Goal: Task Accomplishment & Management: Manage account settings

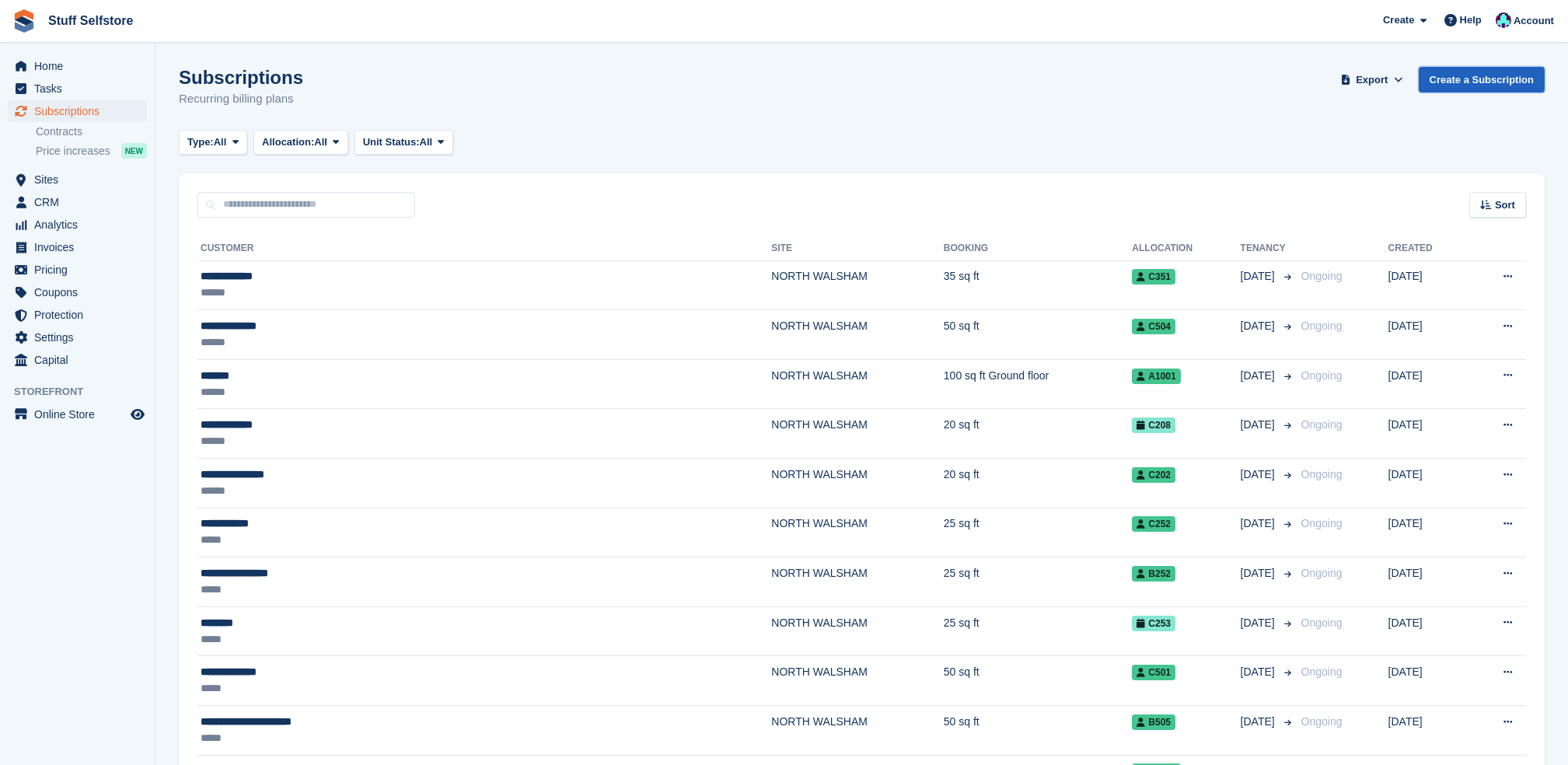
click at [1516, 81] on link "Create a Subscription" at bounding box center [1482, 80] width 126 height 26
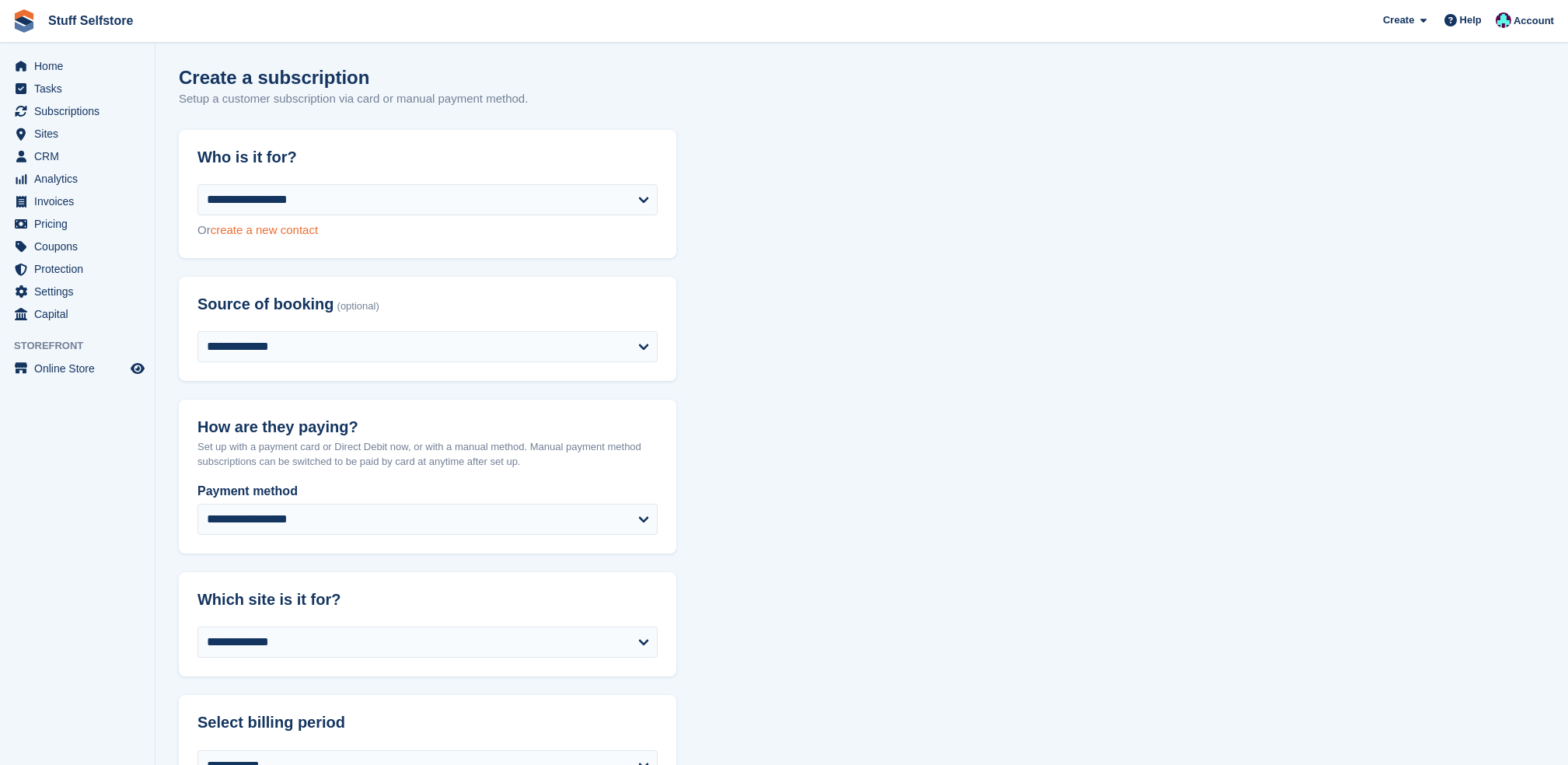
click at [294, 224] on link "create a new contact" at bounding box center [264, 230] width 107 height 13
select select "**********"
select select "***"
select select "*"
select select "****"
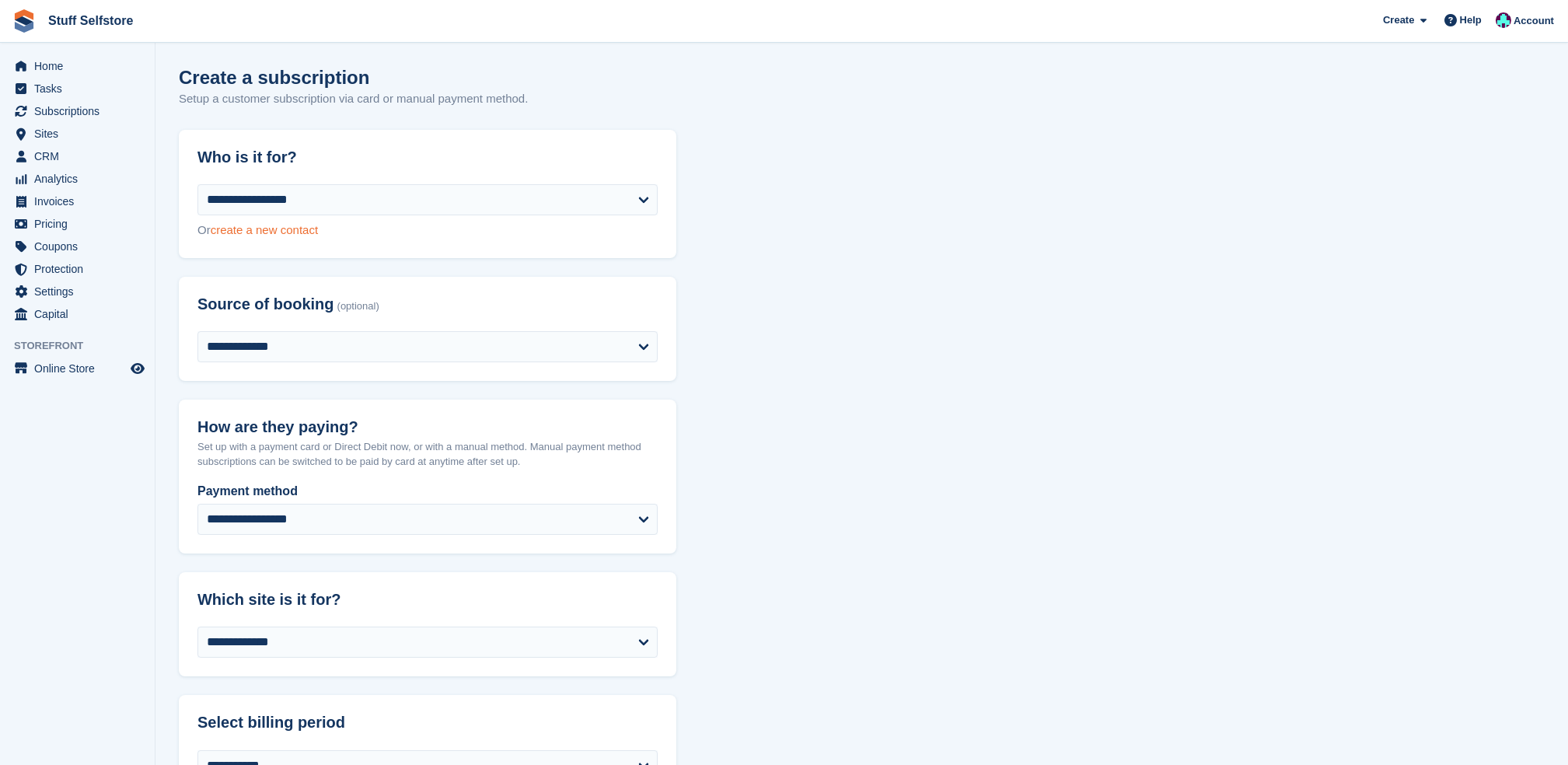
select select "*****"
select select
select select "***"
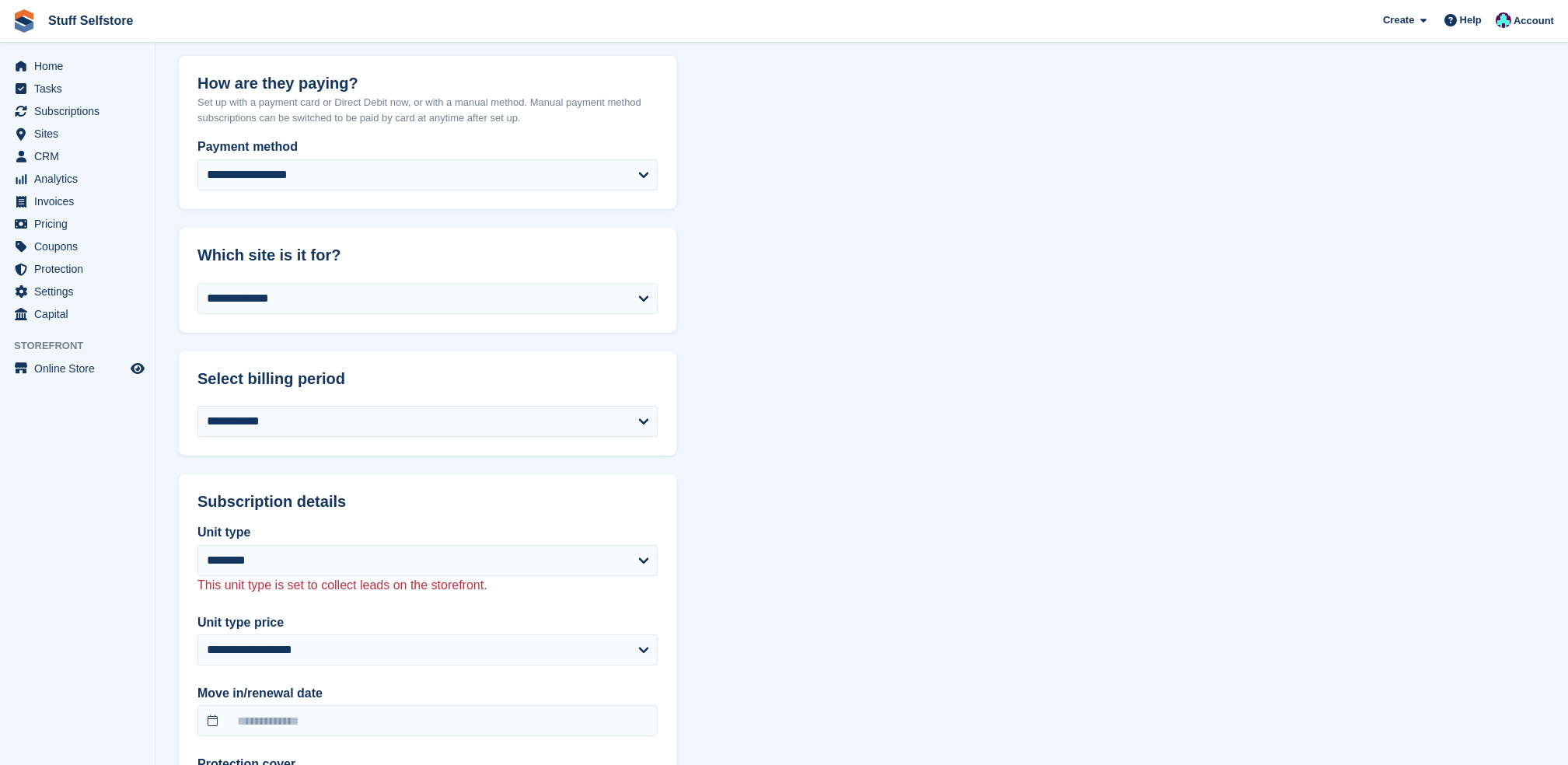
scroll to position [1244, 0]
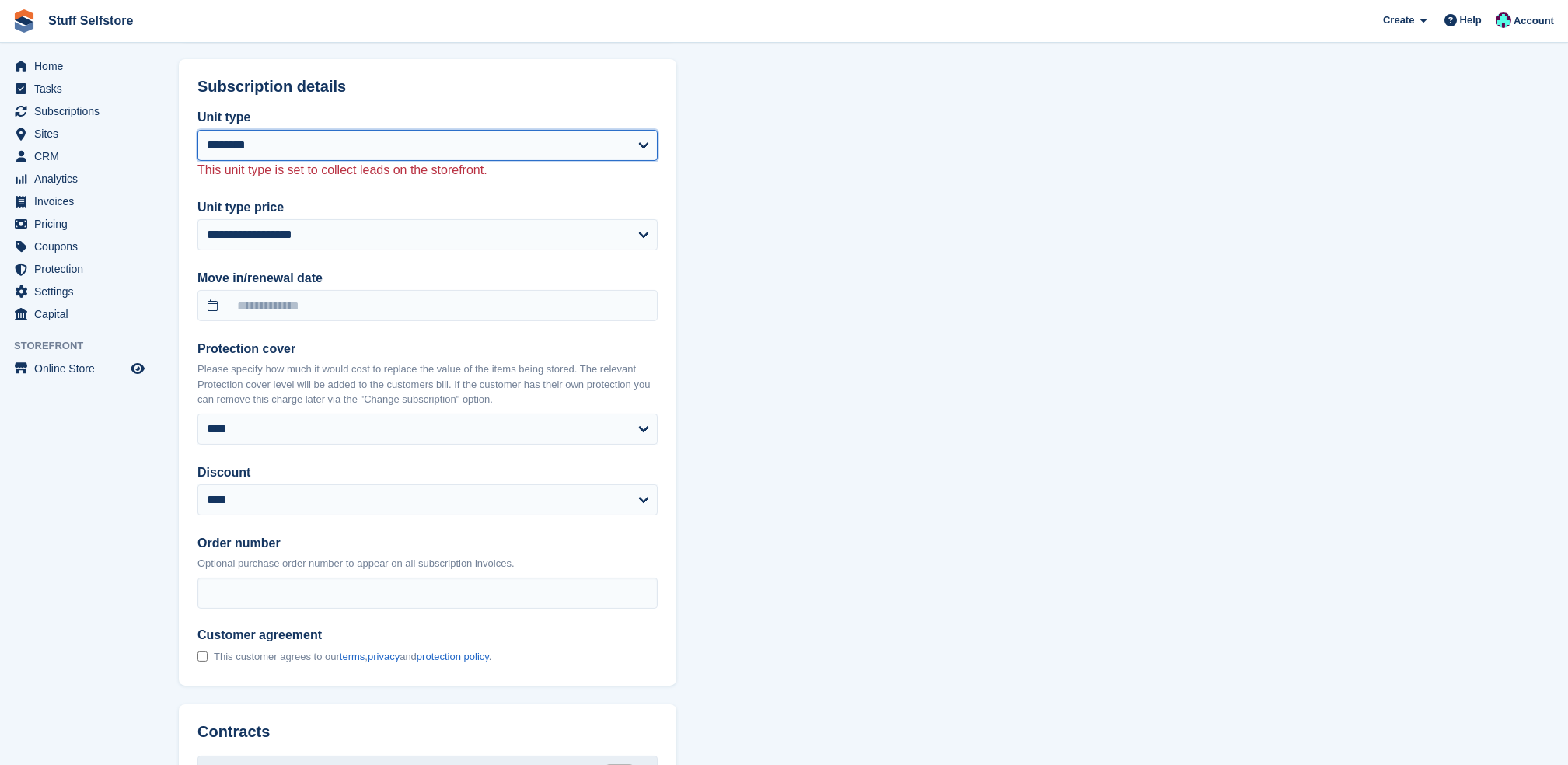
click at [593, 153] on select "**********" at bounding box center [428, 145] width 460 height 31
click at [643, 139] on select "**********" at bounding box center [428, 145] width 460 height 31
click at [599, 144] on select "**********" at bounding box center [428, 145] width 460 height 31
click at [874, 347] on div "Who is it for? Email address Confirm email address Full name Mobile number Unit…" at bounding box center [861, 160] width 1366 height 2551
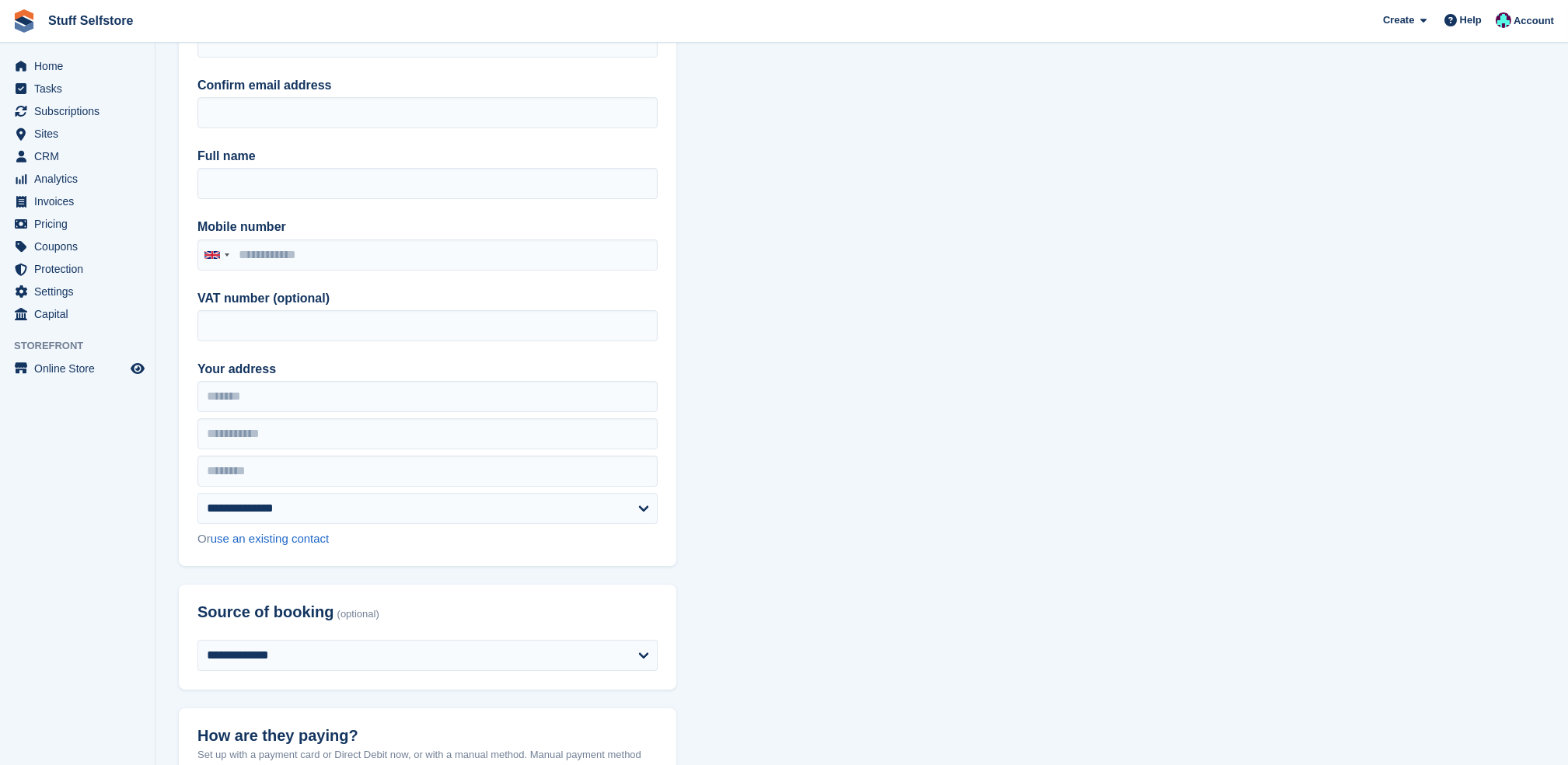
scroll to position [0, 0]
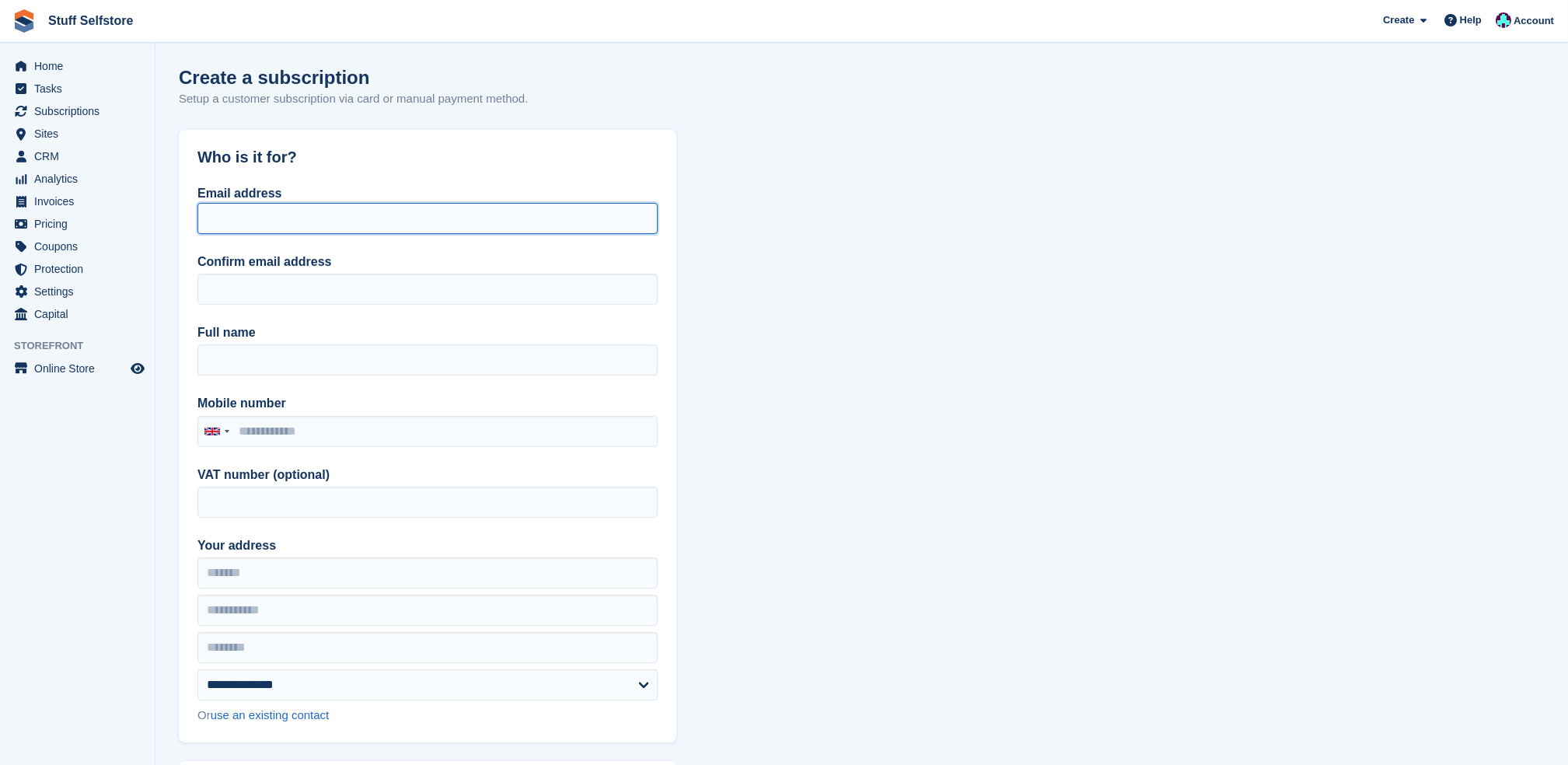
click at [433, 219] on input "Email address" at bounding box center [428, 218] width 460 height 31
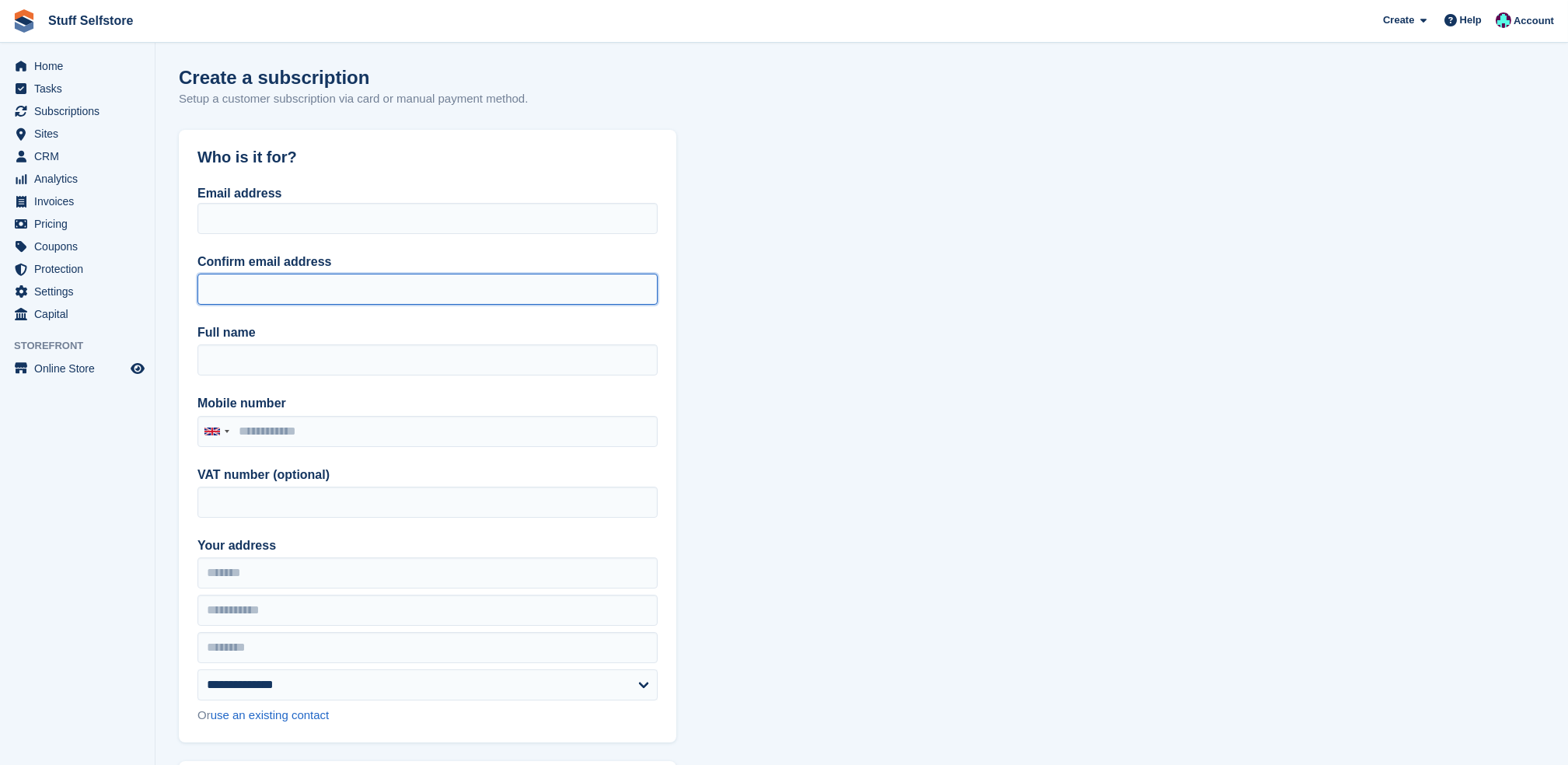
click at [615, 296] on input "Confirm email address" at bounding box center [428, 289] width 460 height 31
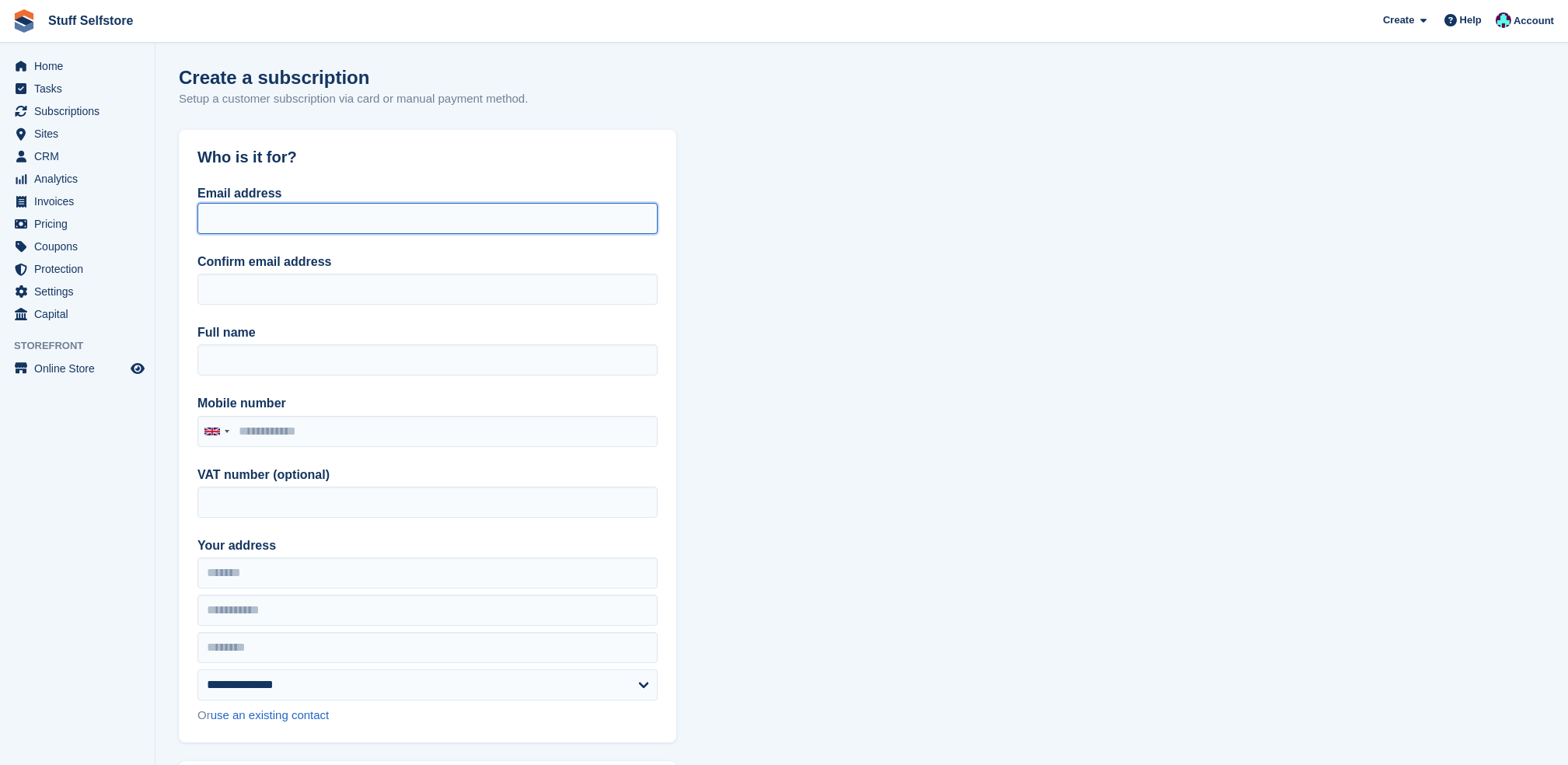
click at [598, 216] on input "Email address" at bounding box center [428, 218] width 460 height 31
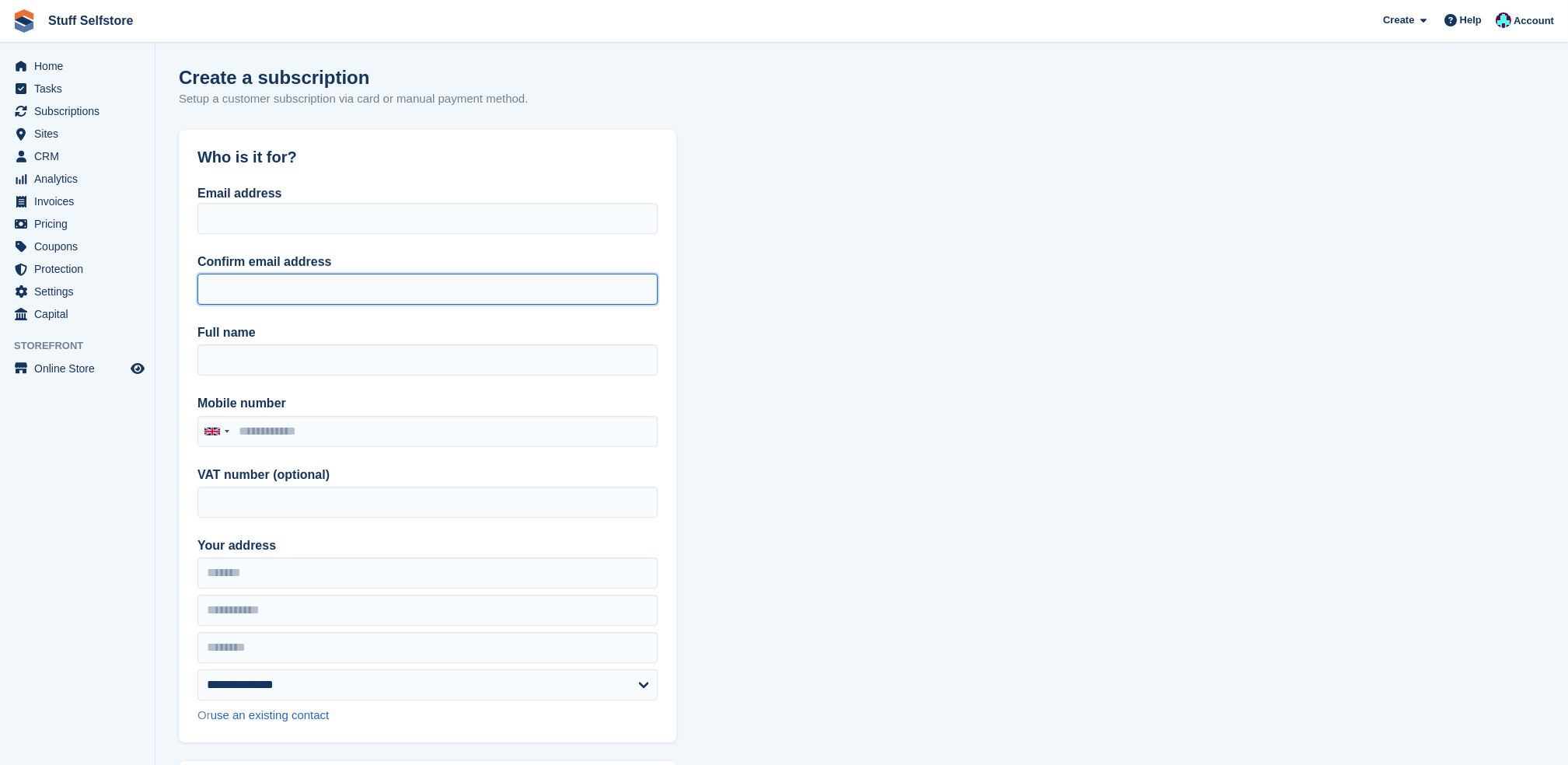
drag, startPoint x: 626, startPoint y: 300, endPoint x: 623, endPoint y: 281, distance: 19.2
click at [626, 300] on input "Confirm email address" at bounding box center [428, 289] width 460 height 31
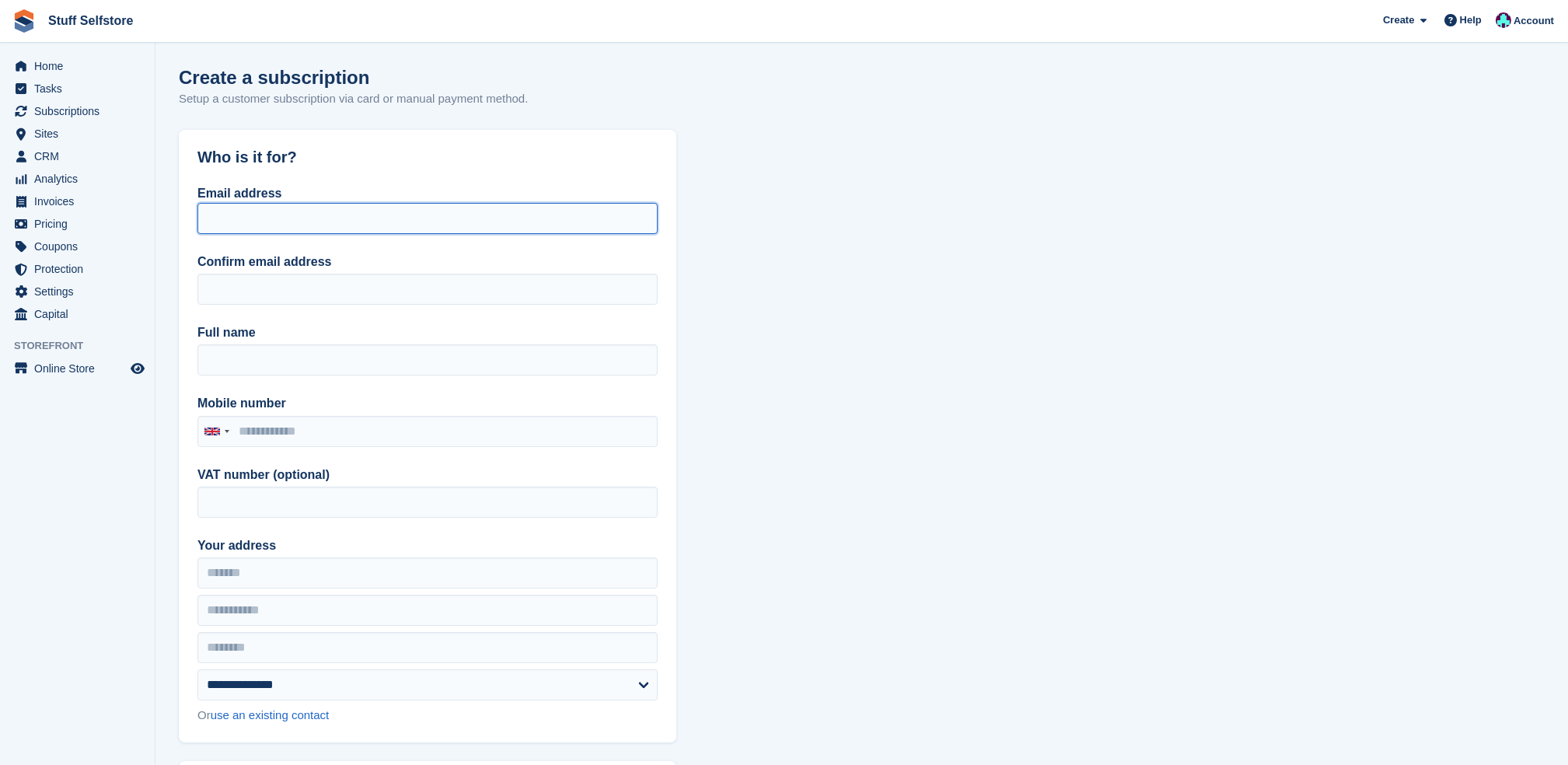
click at [615, 227] on input "Email address" at bounding box center [428, 218] width 460 height 31
click at [390, 223] on input "Email address" at bounding box center [428, 218] width 460 height 31
type input "**********"
drag, startPoint x: 390, startPoint y: 223, endPoint x: 174, endPoint y: 249, distance: 217.6
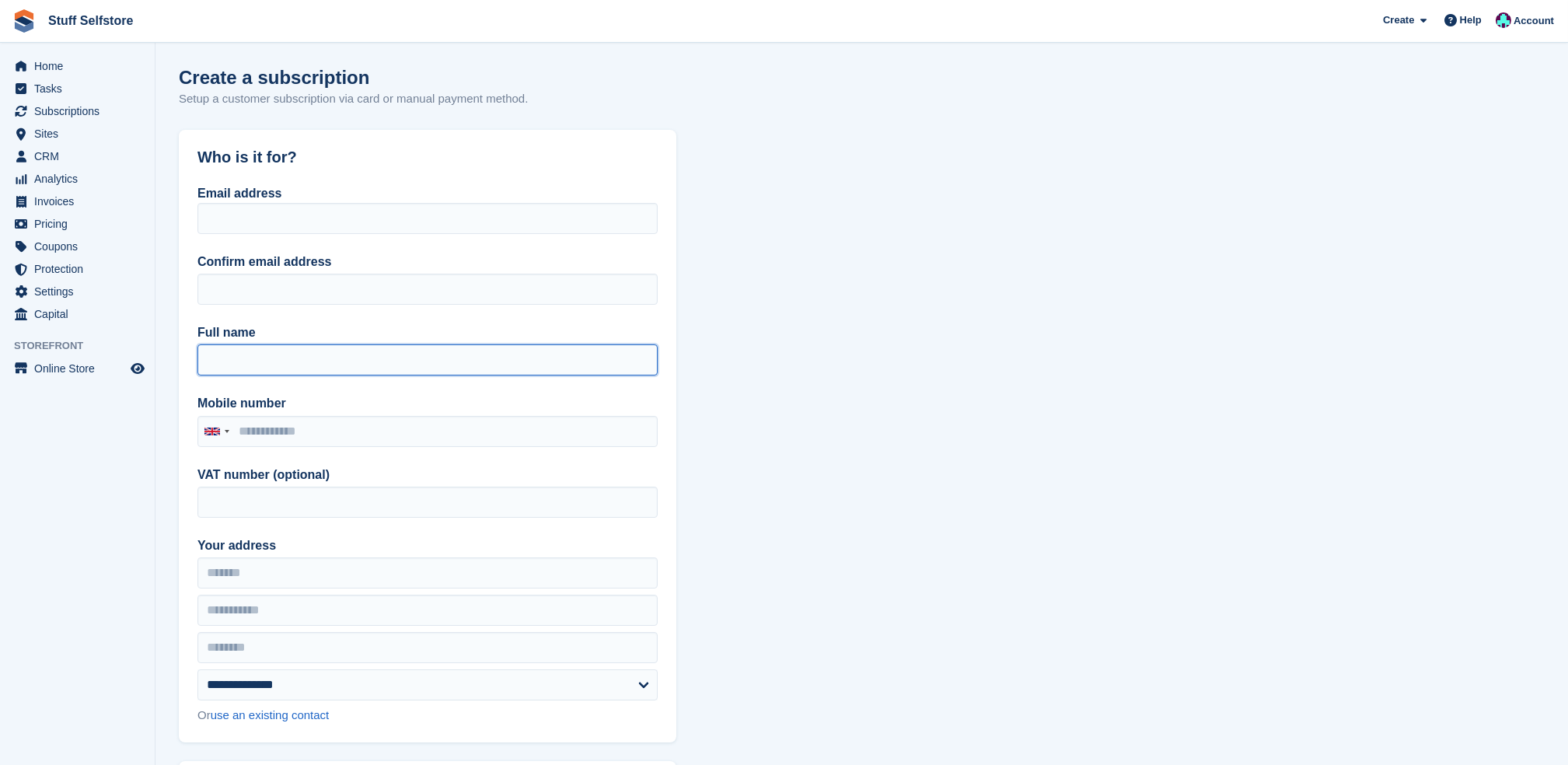
click at [350, 368] on input "Full name" at bounding box center [428, 360] width 460 height 31
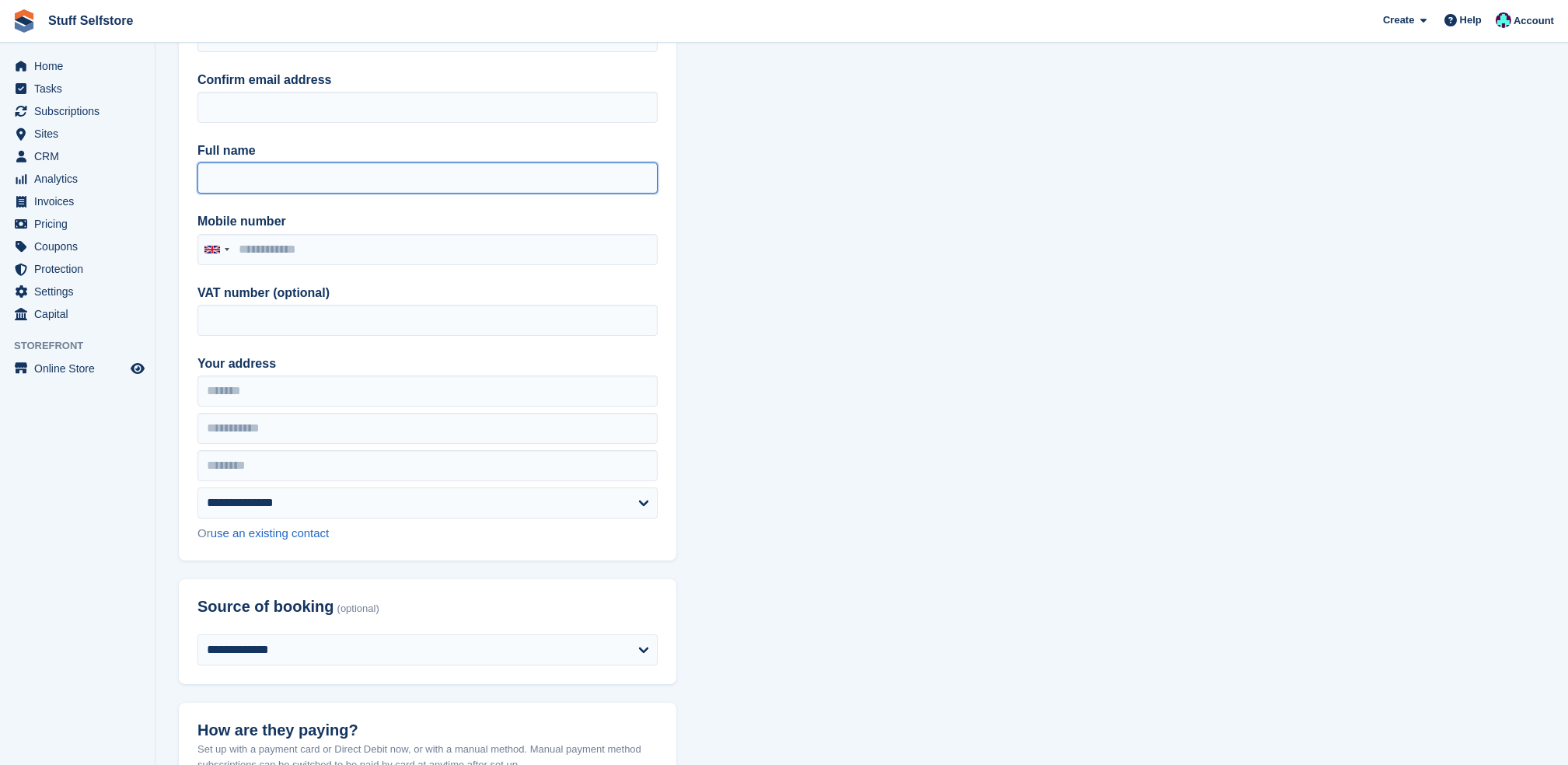
scroll to position [104, 0]
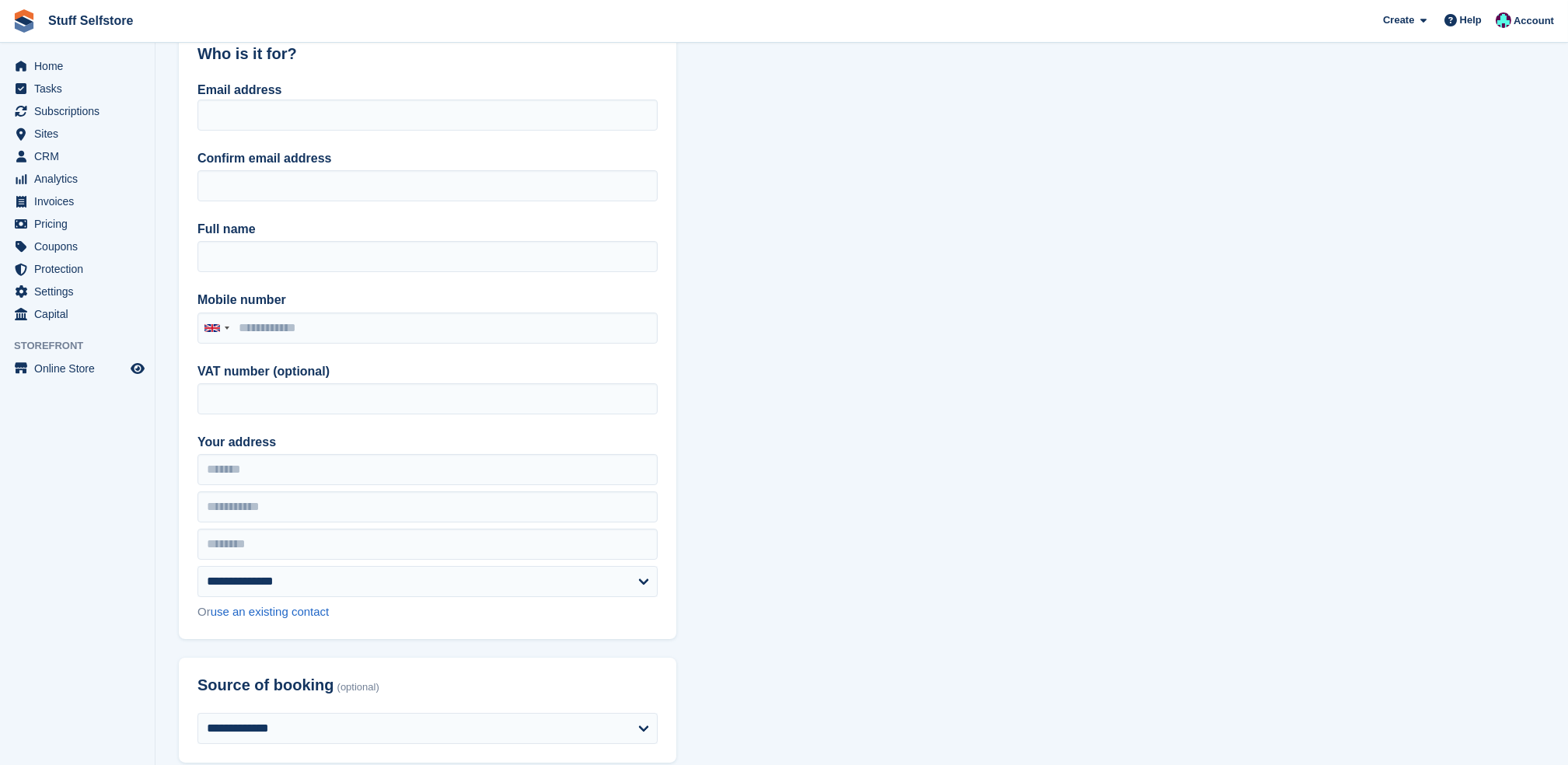
click at [351, 250] on input "Full name" at bounding box center [428, 257] width 460 height 31
type input "*"
drag, startPoint x: 374, startPoint y: 319, endPoint x: 374, endPoint y: 230, distance: 89.0
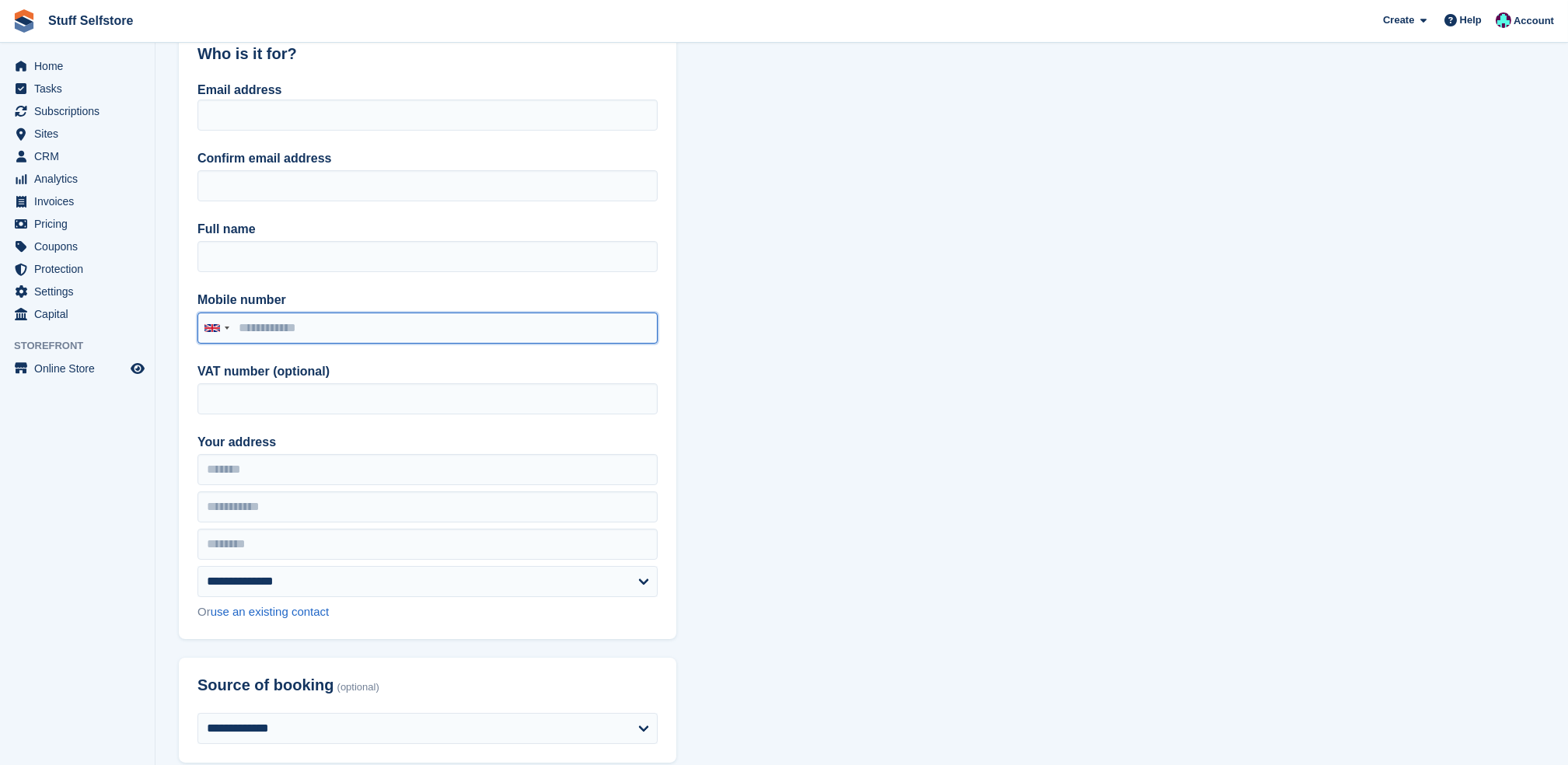
click at [374, 319] on input "Mobile number" at bounding box center [428, 328] width 460 height 31
type input "*"
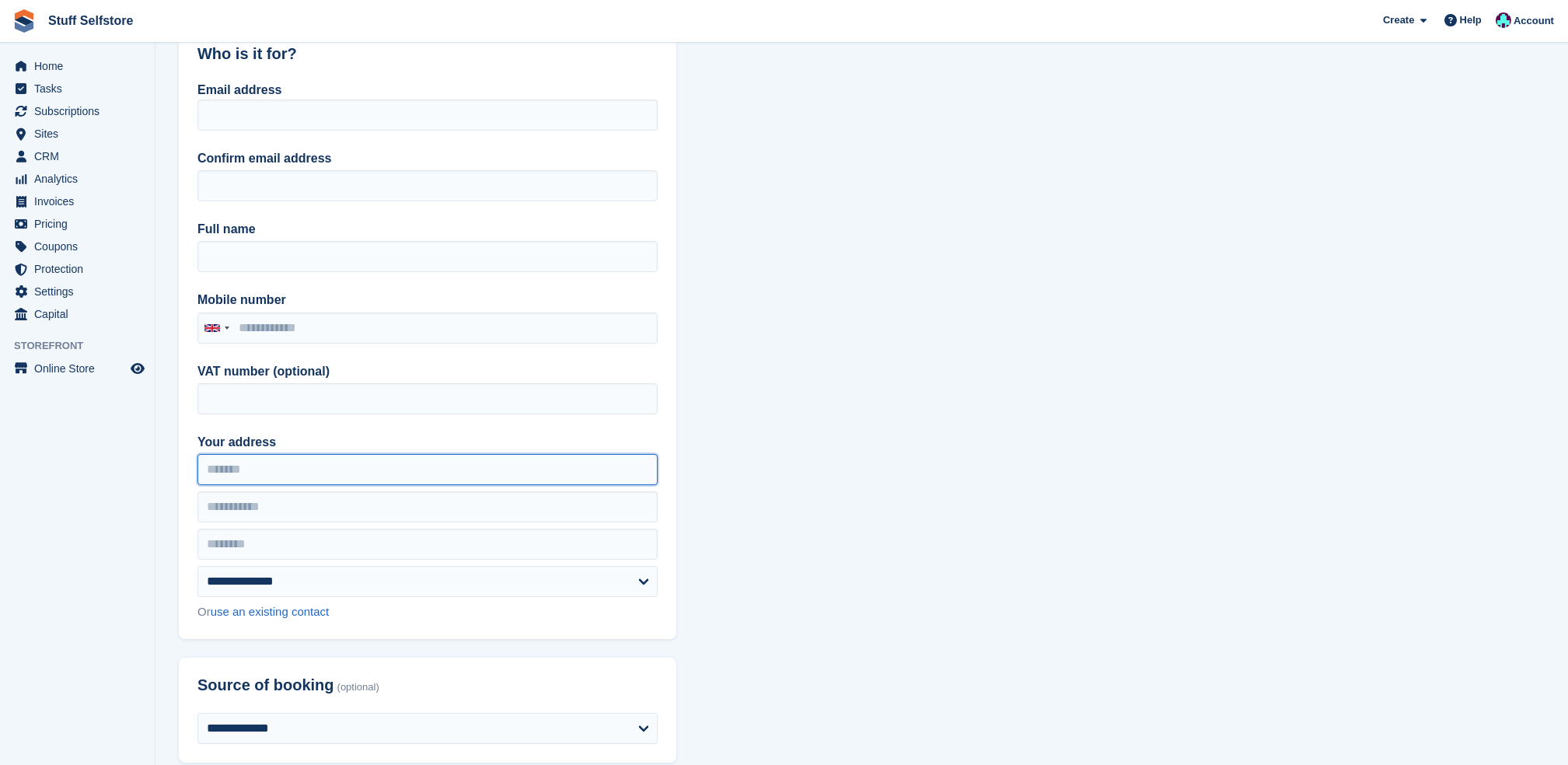
click at [638, 463] on input "Your address" at bounding box center [428, 470] width 460 height 31
type input "*"
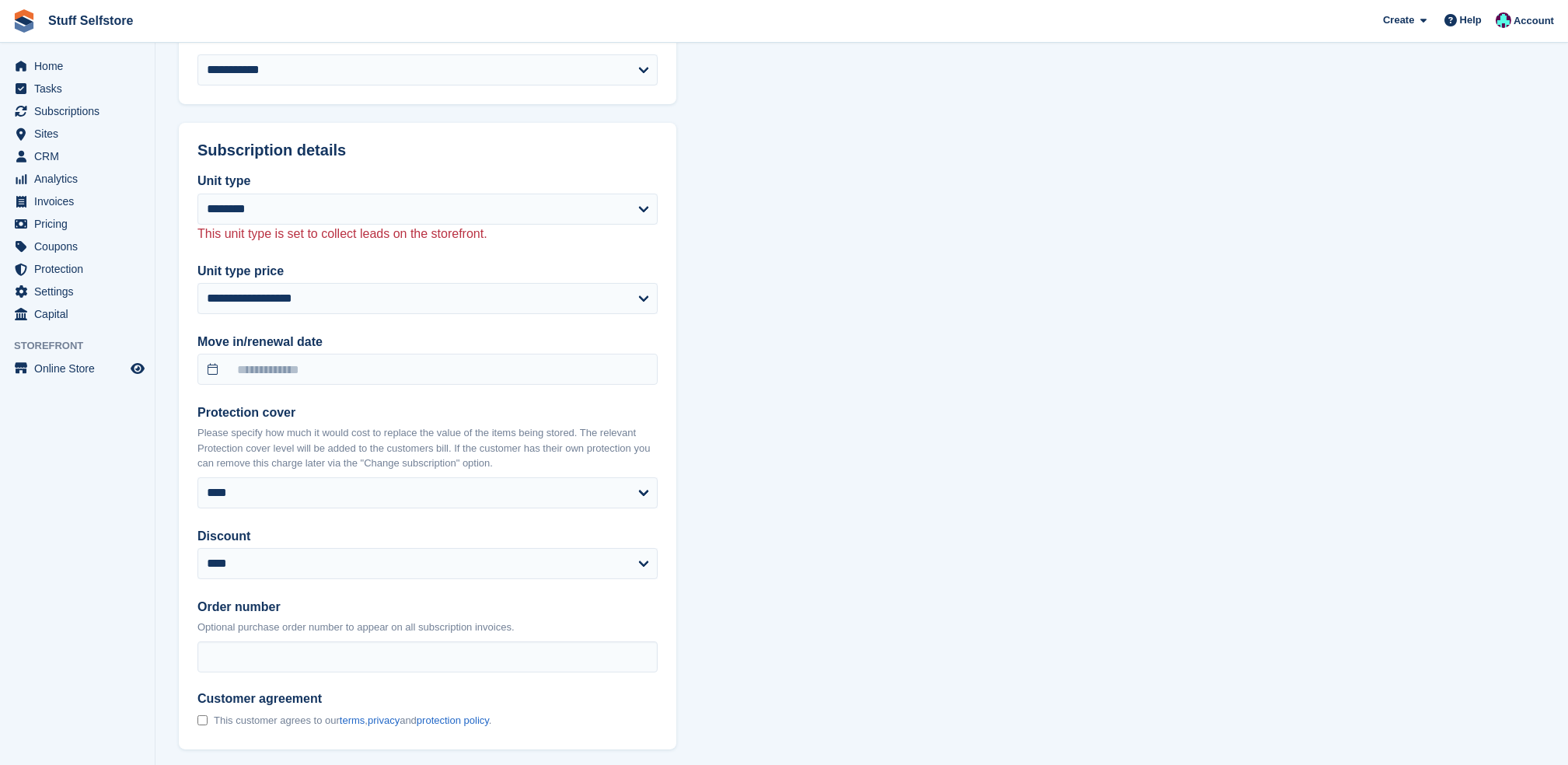
scroll to position [1037, 0]
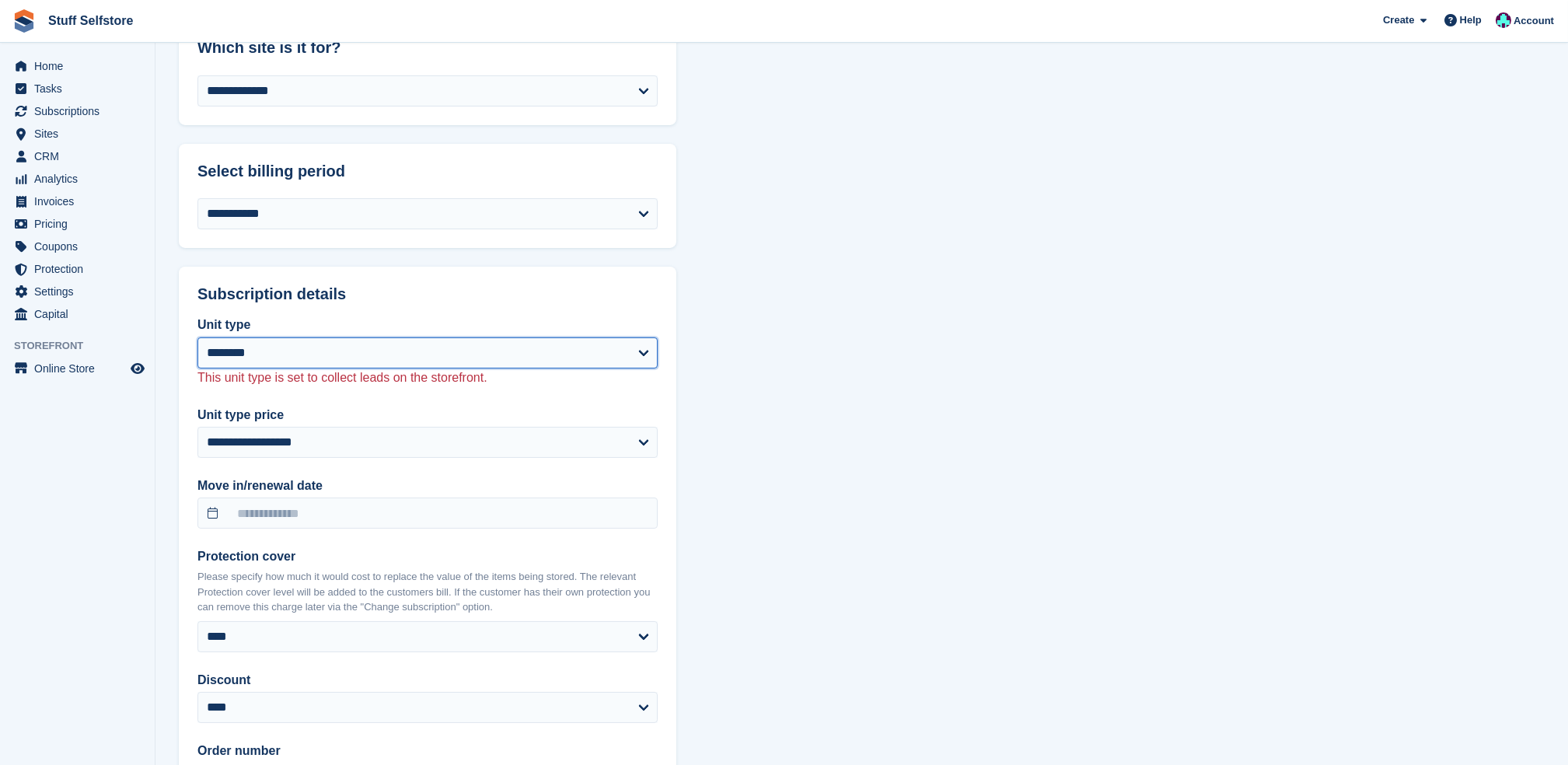
click at [506, 352] on select "**********" at bounding box center [428, 353] width 460 height 31
select select "****"
click at [198, 338] on select "**********" at bounding box center [428, 353] width 460 height 31
select select "**********"
select select "***"
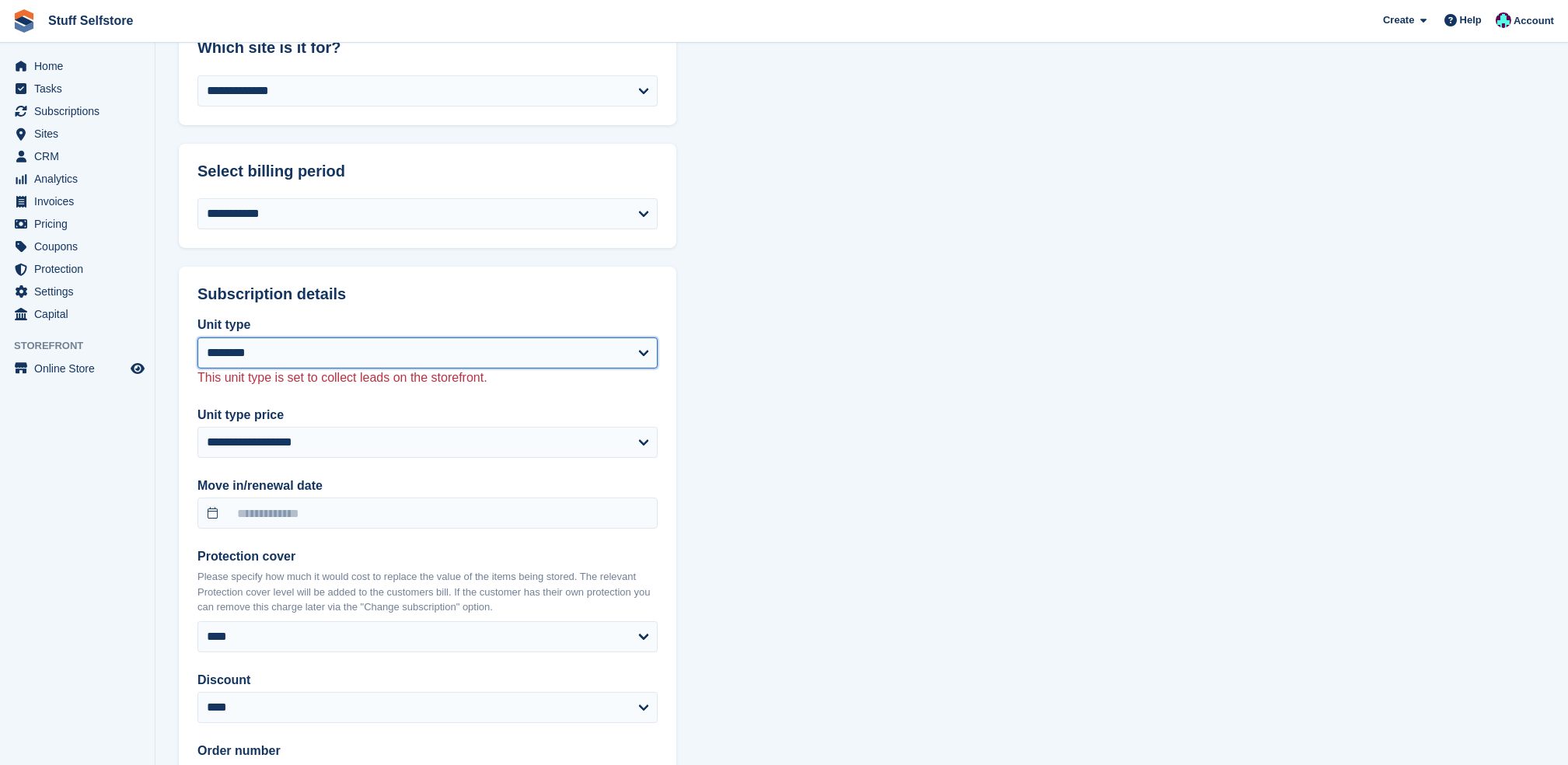
select select "*"
select select
select select "**"
select select "*****"
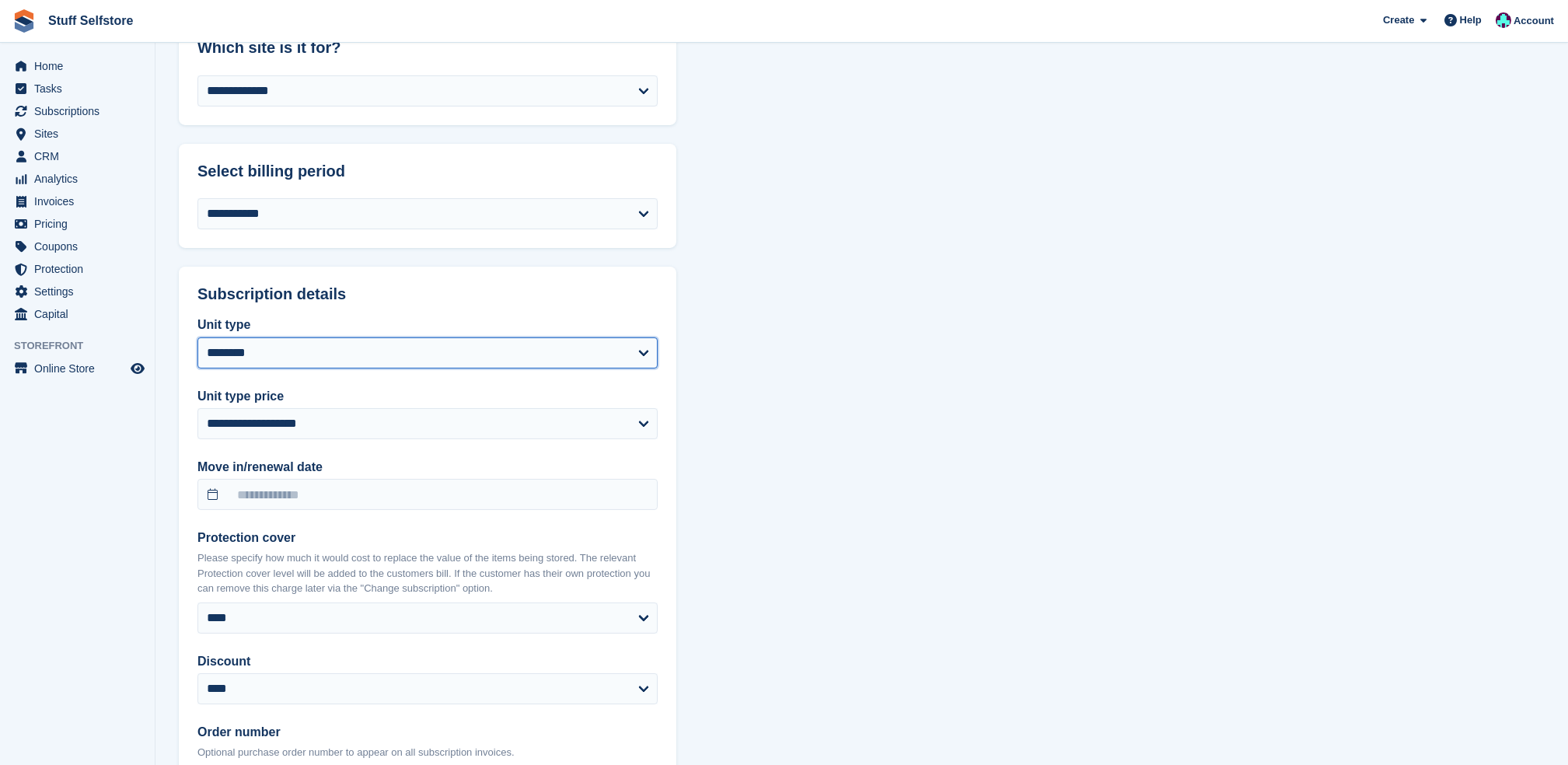
scroll to position [1244, 0]
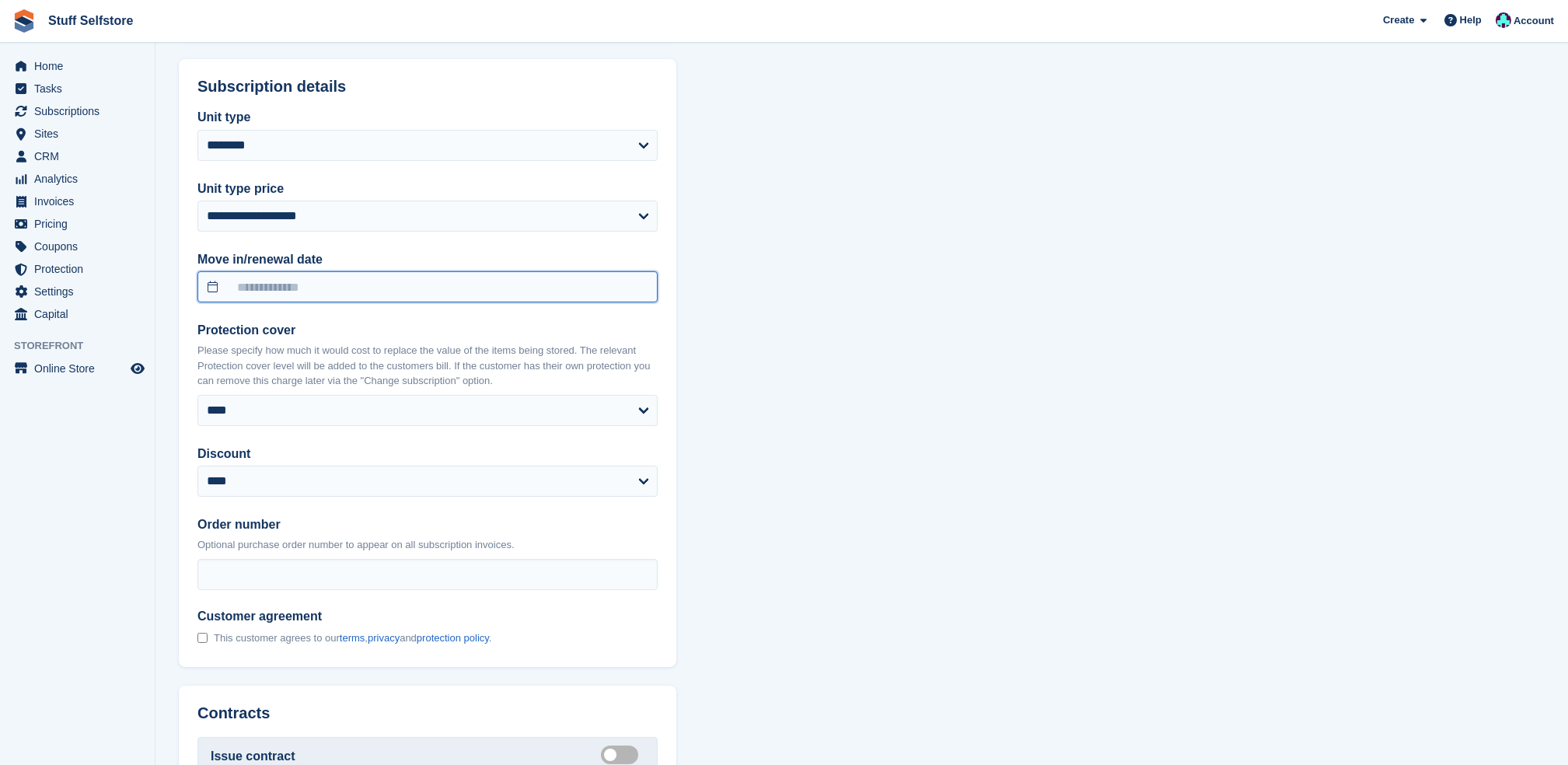
click at [423, 271] on input "text" at bounding box center [428, 286] width 460 height 31
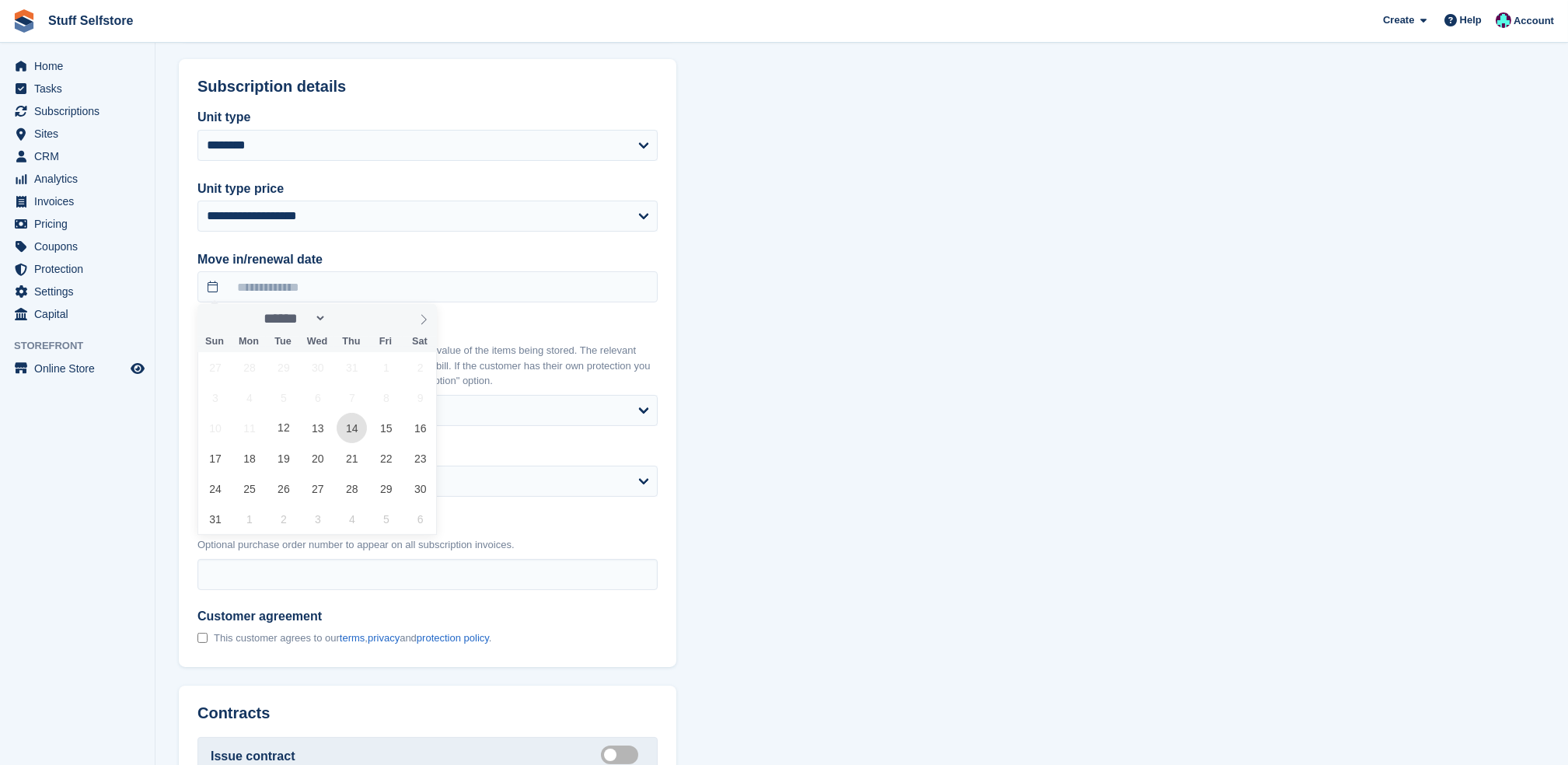
click at [353, 439] on span "14" at bounding box center [352, 428] width 31 height 31
type input "**********"
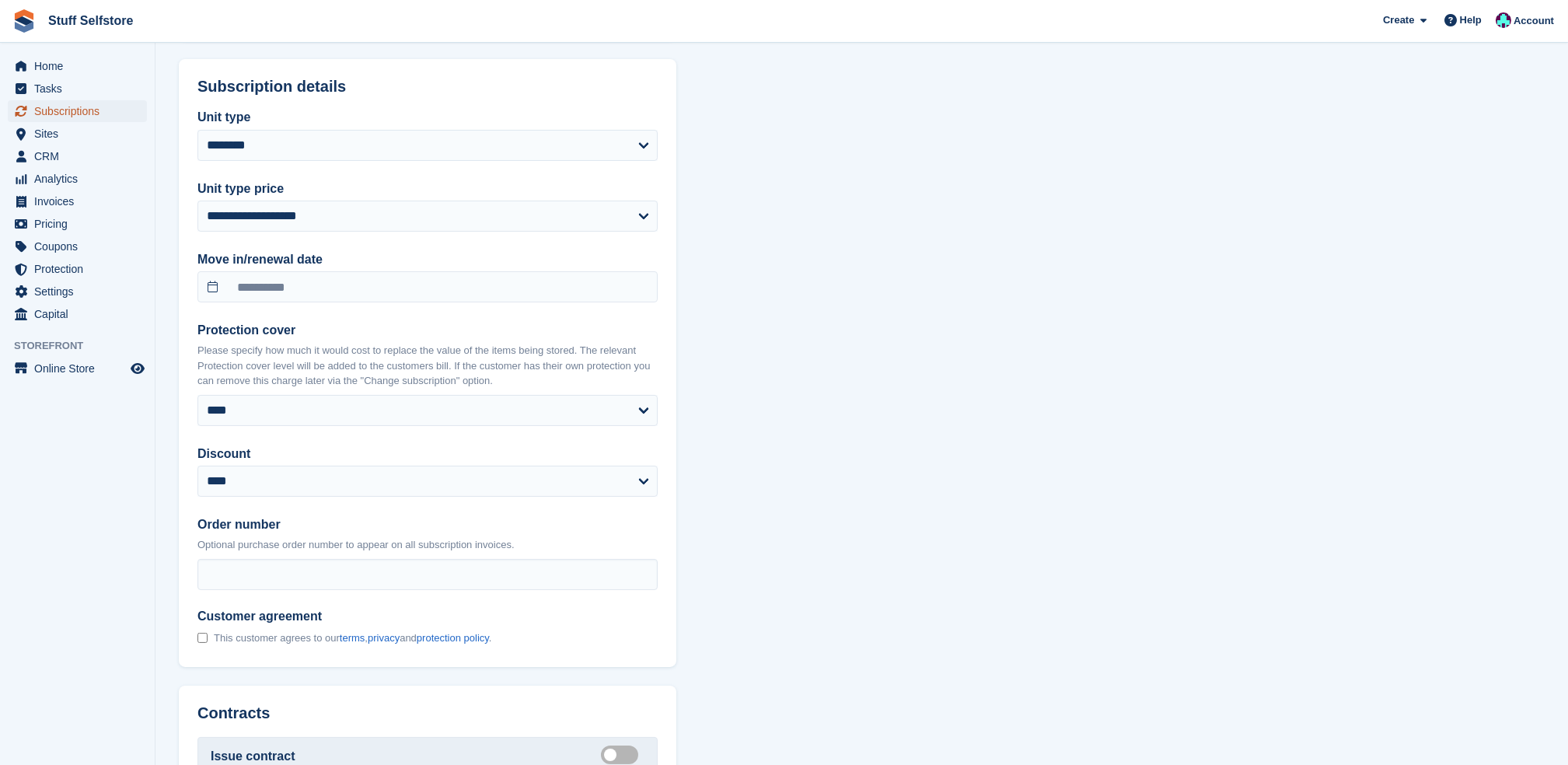
click at [63, 103] on span "Subscriptions" at bounding box center [81, 111] width 93 height 22
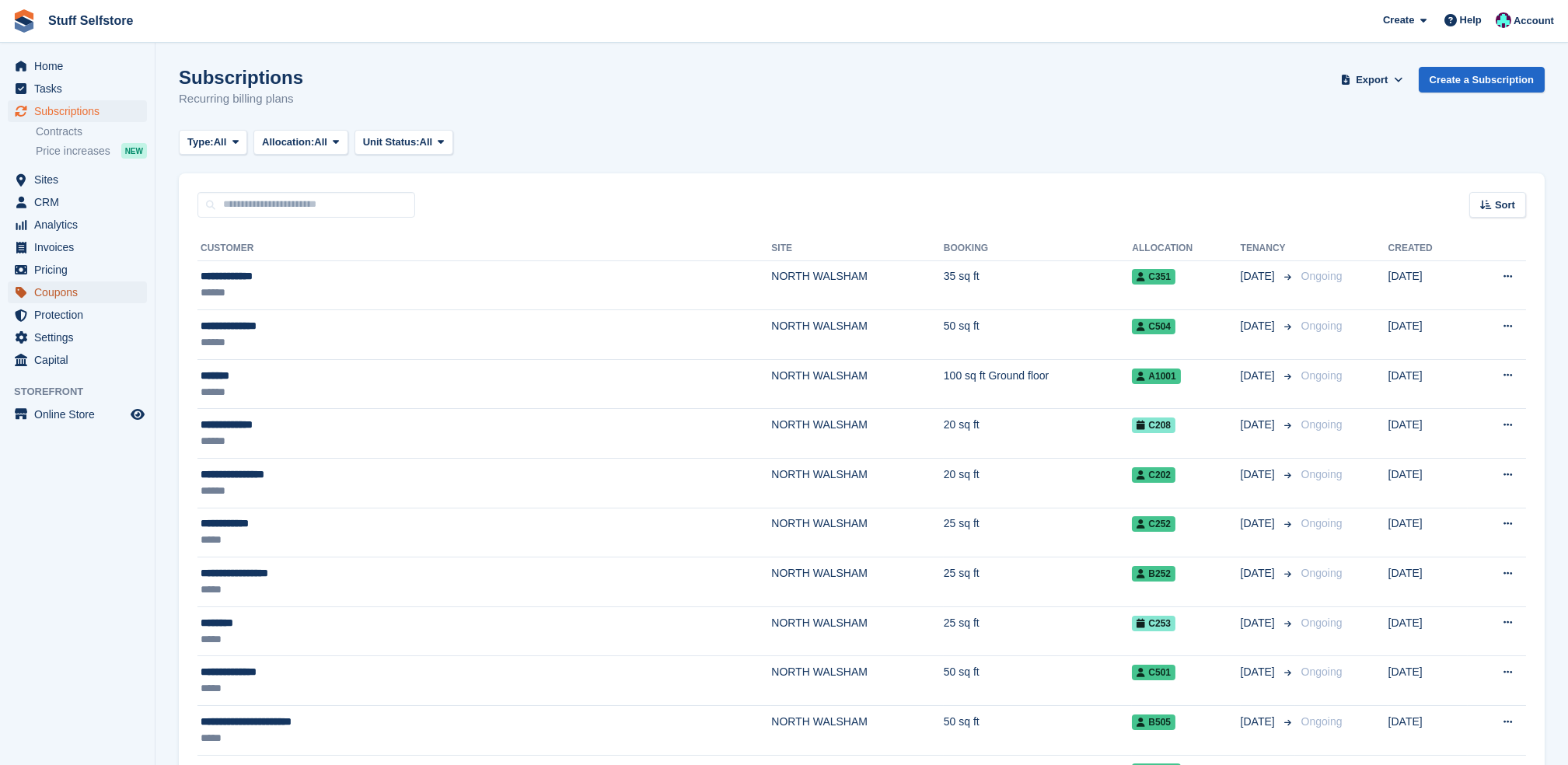
click at [44, 290] on span "Coupons" at bounding box center [81, 292] width 93 height 22
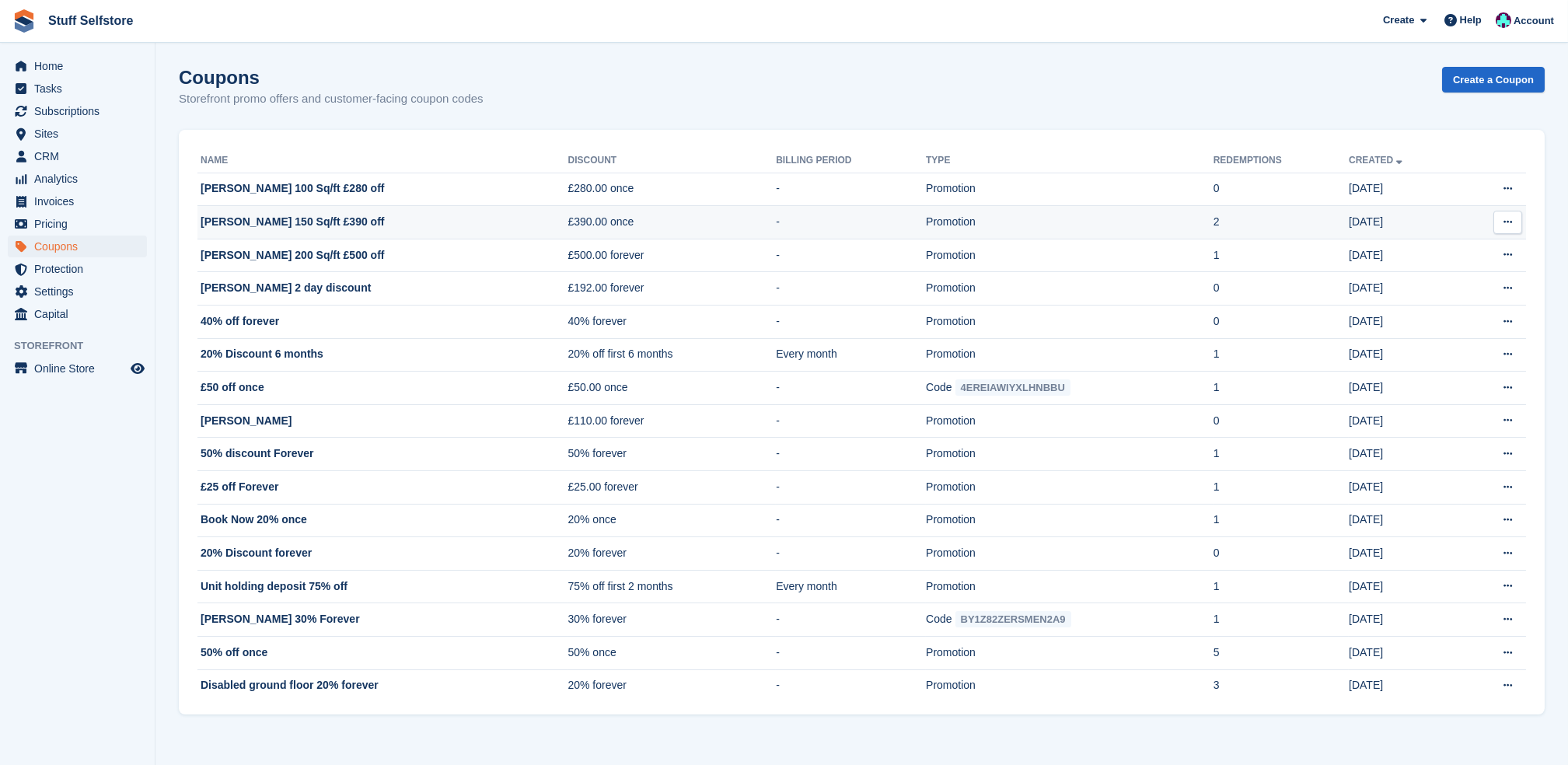
click at [339, 225] on td "Carl Stairs 150 Sq/ft £390 off" at bounding box center [383, 223] width 370 height 34
click at [92, 319] on span "Capital" at bounding box center [81, 314] width 93 height 22
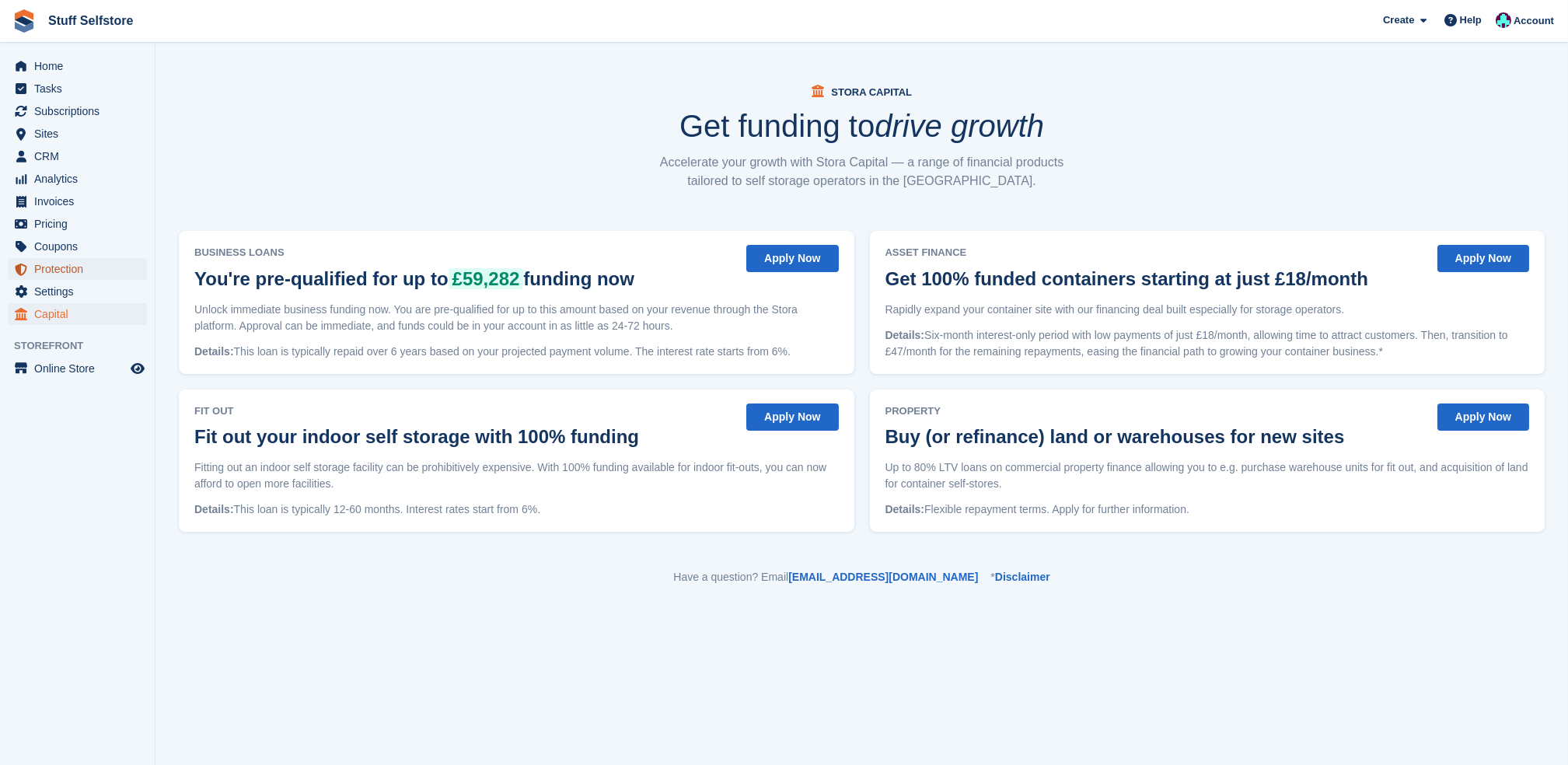
click at [78, 260] on span "Protection" at bounding box center [81, 269] width 93 height 22
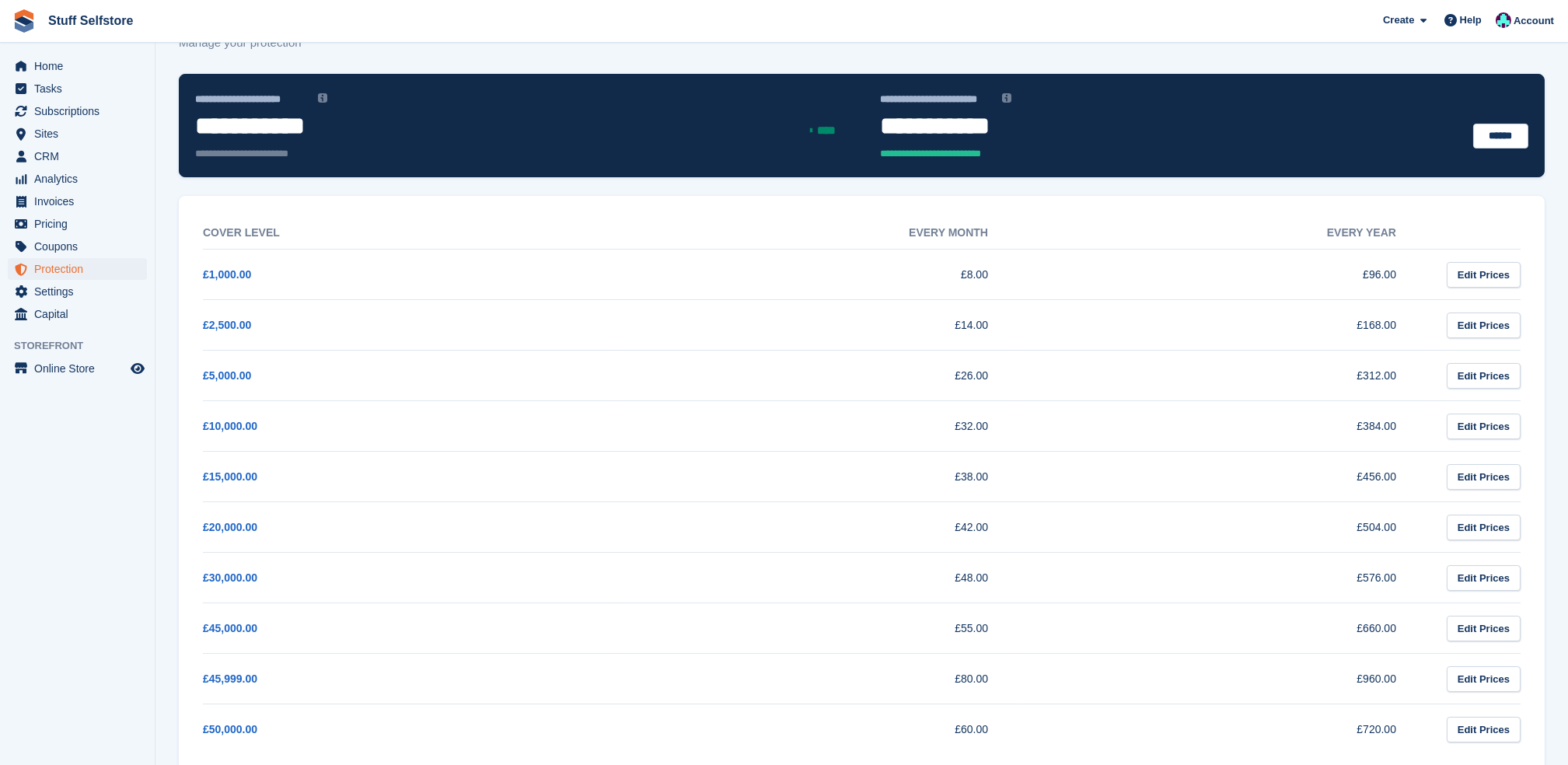
scroll to position [84, 0]
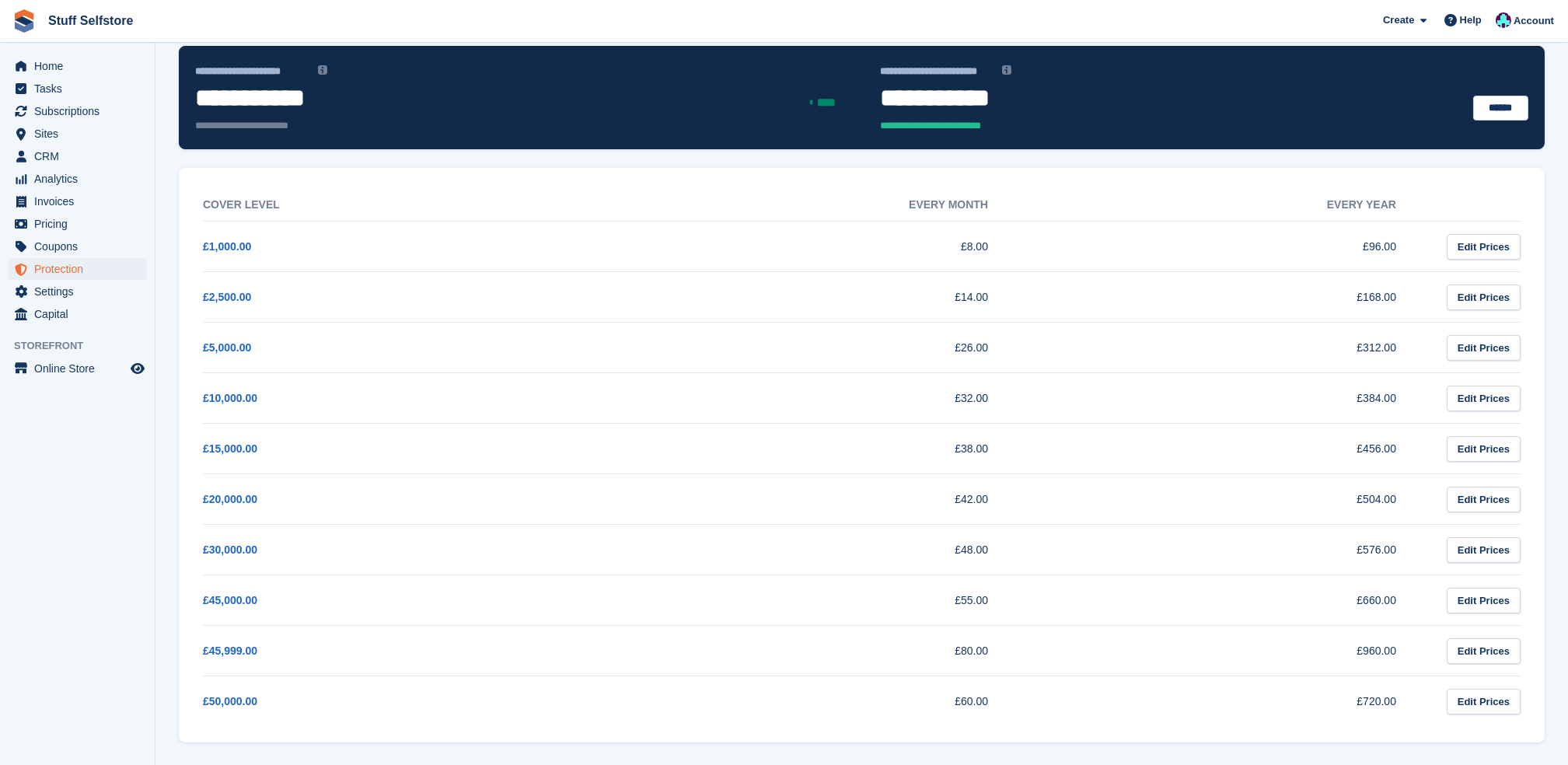
click at [785, 237] on td "£8.00" at bounding box center [815, 247] width 408 height 51
click at [959, 218] on th "Every month" at bounding box center [815, 205] width 408 height 33
click at [225, 241] on link "£1,000.00" at bounding box center [227, 246] width 48 height 12
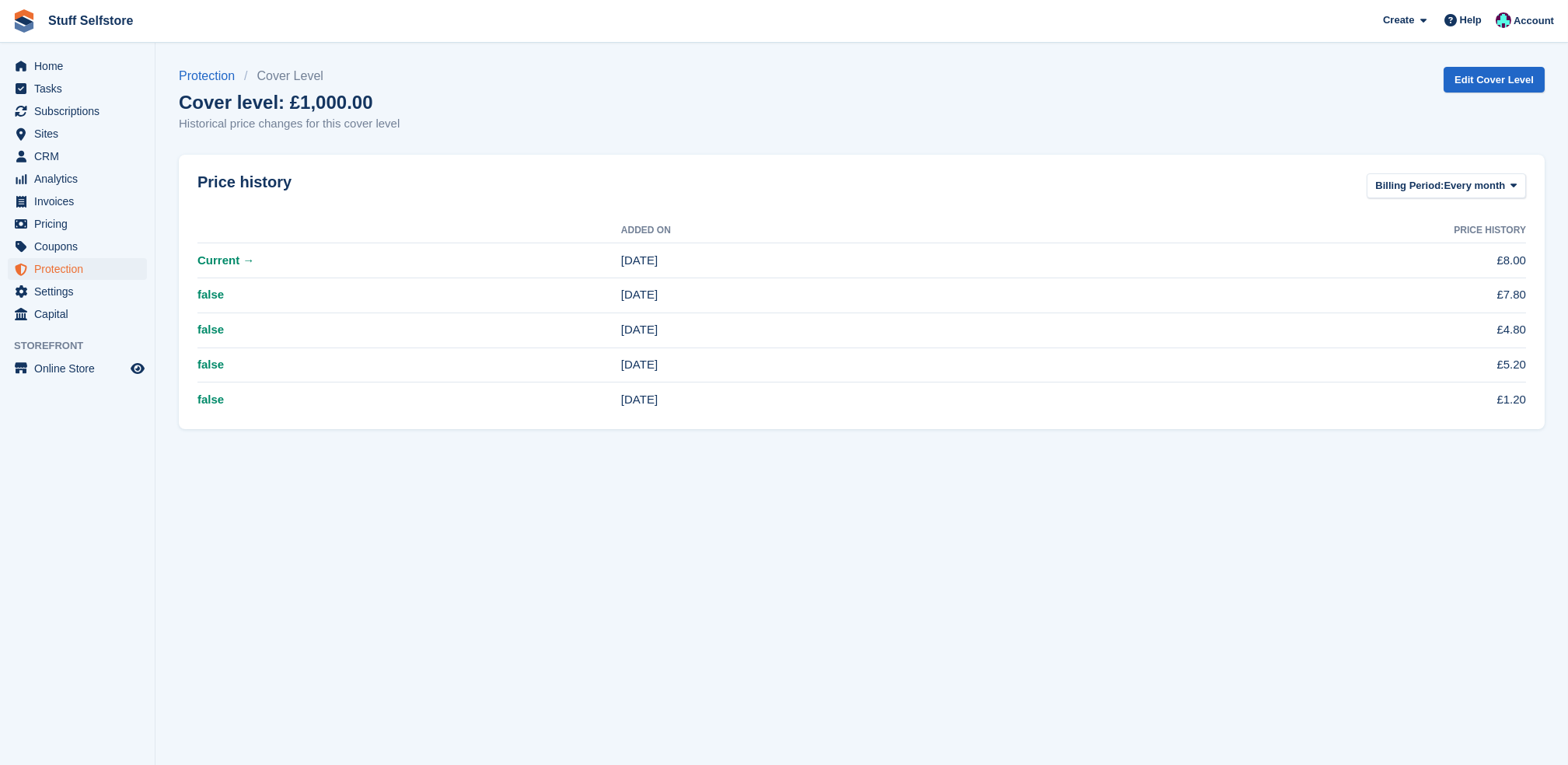
drag, startPoint x: 667, startPoint y: 397, endPoint x: 257, endPoint y: 234, distance: 441.2
click at [257, 234] on table "Added On Price history Current → 11 Nov 2024 £8.00 false 11 Nov 2024 £7.80 fals…" at bounding box center [862, 318] width 1328 height 199
click at [694, 144] on div "Protection Cover Level Cover level: £1,000.00 Historical price changes for this…" at bounding box center [861, 109] width 1366 height 84
drag, startPoint x: 194, startPoint y: 253, endPoint x: 729, endPoint y: 411, distance: 557.8
click at [729, 411] on div "Price history Billing Period: Every month Every month Every year Added On Price…" at bounding box center [861, 292] width 1366 height 275
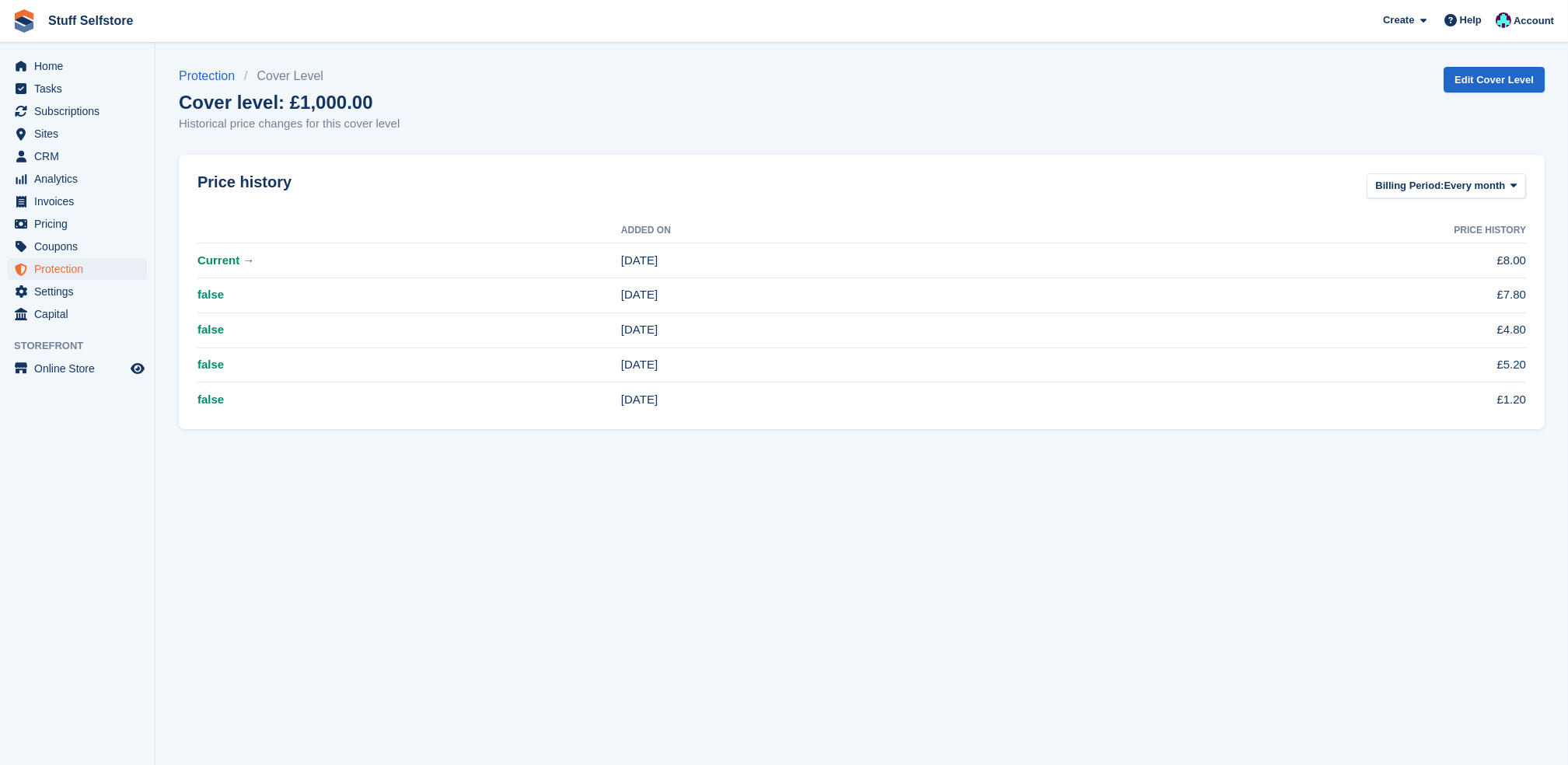
click at [822, 405] on td "26 May 2023" at bounding box center [807, 400] width 370 height 35
drag, startPoint x: 1495, startPoint y: 251, endPoint x: 1534, endPoint y: 401, distance: 155.0
click at [1534, 401] on div "Price history Billing Period: Every month Every month Every year Added On Price…" at bounding box center [861, 292] width 1366 height 275
click at [1075, 560] on section "Protection Cover Level Cover level: £1,000.00 Historical price changes for this…" at bounding box center [861, 382] width 1413 height 765
drag, startPoint x: 349, startPoint y: 106, endPoint x: 244, endPoint y: 103, distance: 105.0
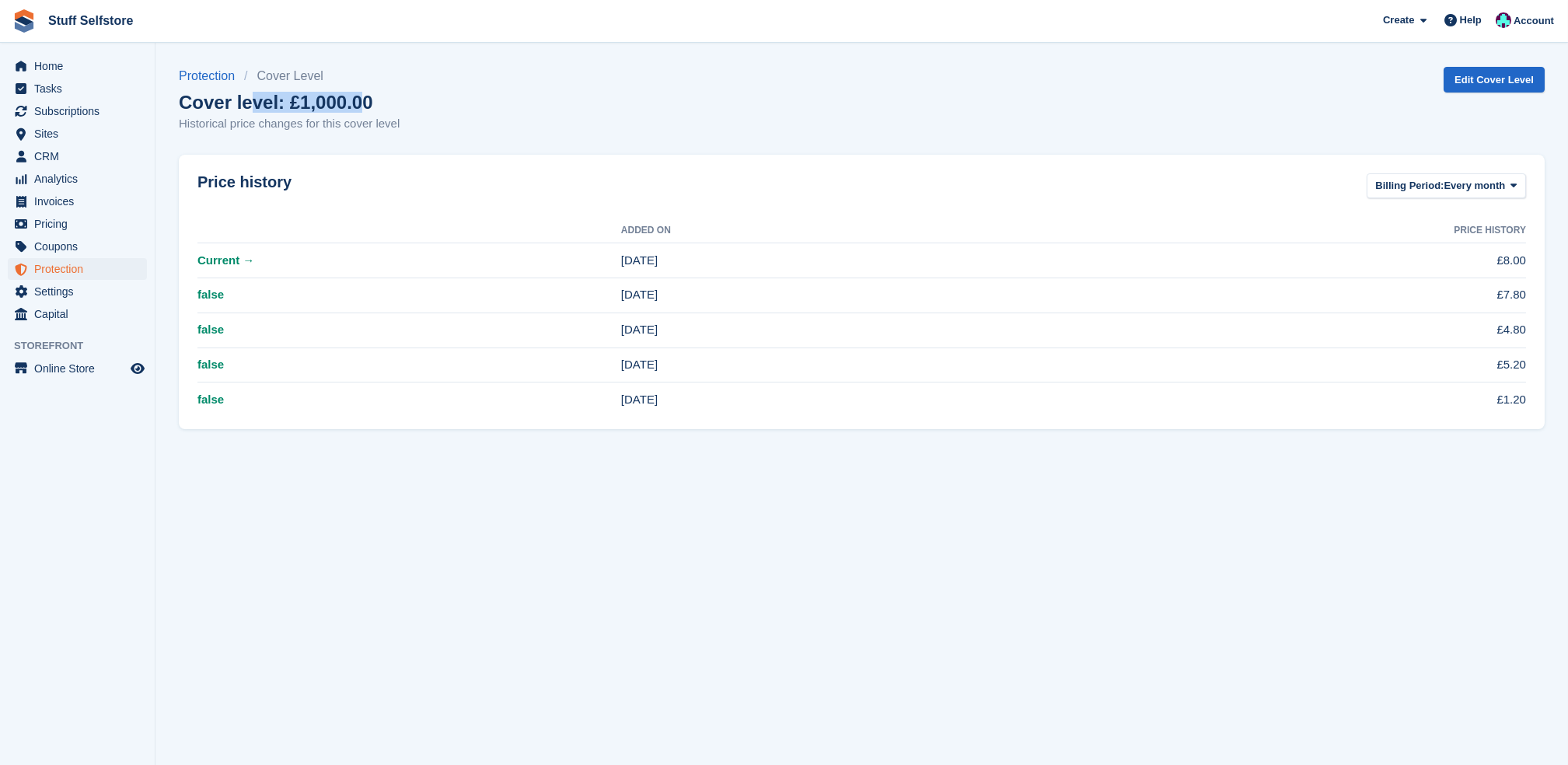
click at [244, 103] on h1 "Cover level: £1,000.00" at bounding box center [289, 102] width 221 height 21
drag, startPoint x: 244, startPoint y: 103, endPoint x: 429, endPoint y: 114, distance: 185.3
click at [429, 114] on div "Protection Cover Level Cover level: £1,000.00 Historical price changes for this…" at bounding box center [861, 109] width 1366 height 84
drag, startPoint x: 363, startPoint y: 99, endPoint x: 181, endPoint y: 108, distance: 182.2
click at [181, 108] on h1 "Cover level: £1,000.00" at bounding box center [289, 102] width 221 height 21
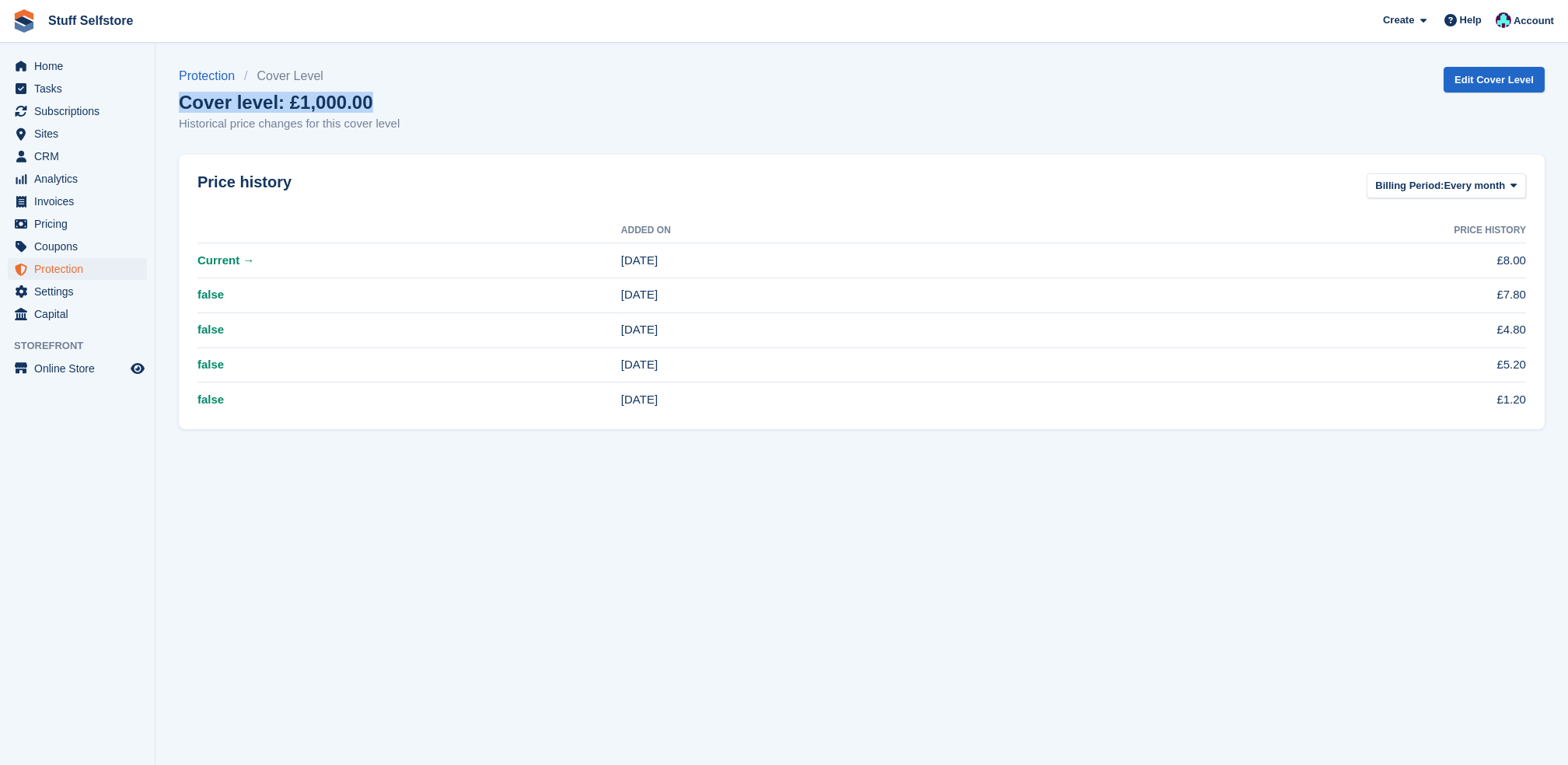
click at [626, 97] on div "Protection Cover Level Cover level: £1,000.00 Historical price changes for this…" at bounding box center [861, 109] width 1366 height 84
drag, startPoint x: 387, startPoint y: 102, endPoint x: 168, endPoint y: 113, distance: 219.3
click at [168, 113] on section "Protection Cover Level Cover level: £1,000.00 Historical price changes for this…" at bounding box center [861, 382] width 1413 height 765
click at [542, 134] on div "Protection Cover Level Cover level: £1,000.00 Historical price changes for this…" at bounding box center [861, 109] width 1366 height 84
drag, startPoint x: 708, startPoint y: 401, endPoint x: 326, endPoint y: 211, distance: 426.6
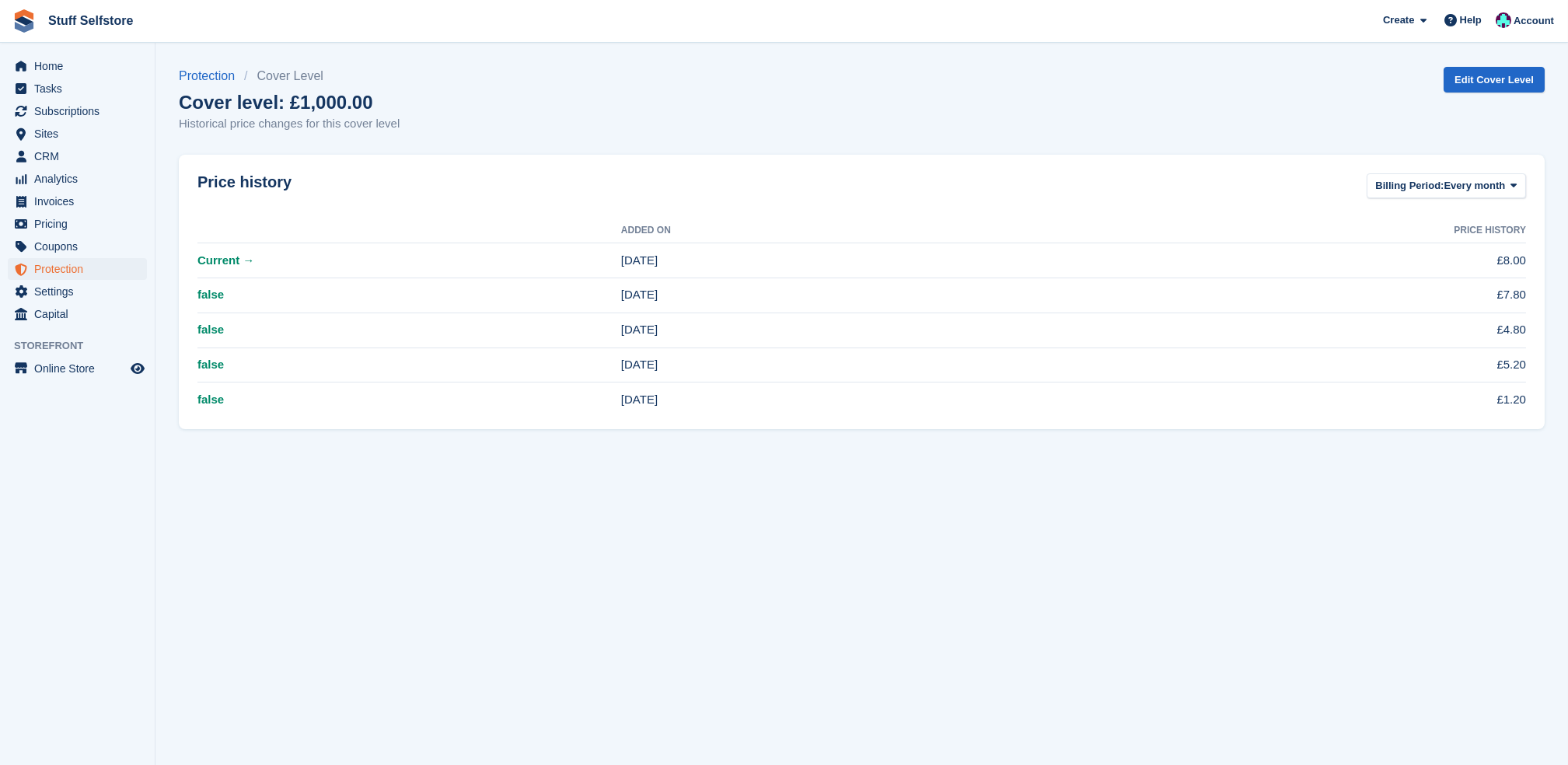
click at [326, 211] on div "Price history Billing Period: Every month Every month Every year Added On Price…" at bounding box center [861, 292] width 1366 height 275
drag, startPoint x: 326, startPoint y: 211, endPoint x: 535, endPoint y: 136, distance: 222.0
click at [535, 136] on div "Protection Cover Level Cover level: £1,000.00 Historical price changes for this…" at bounding box center [861, 109] width 1366 height 84
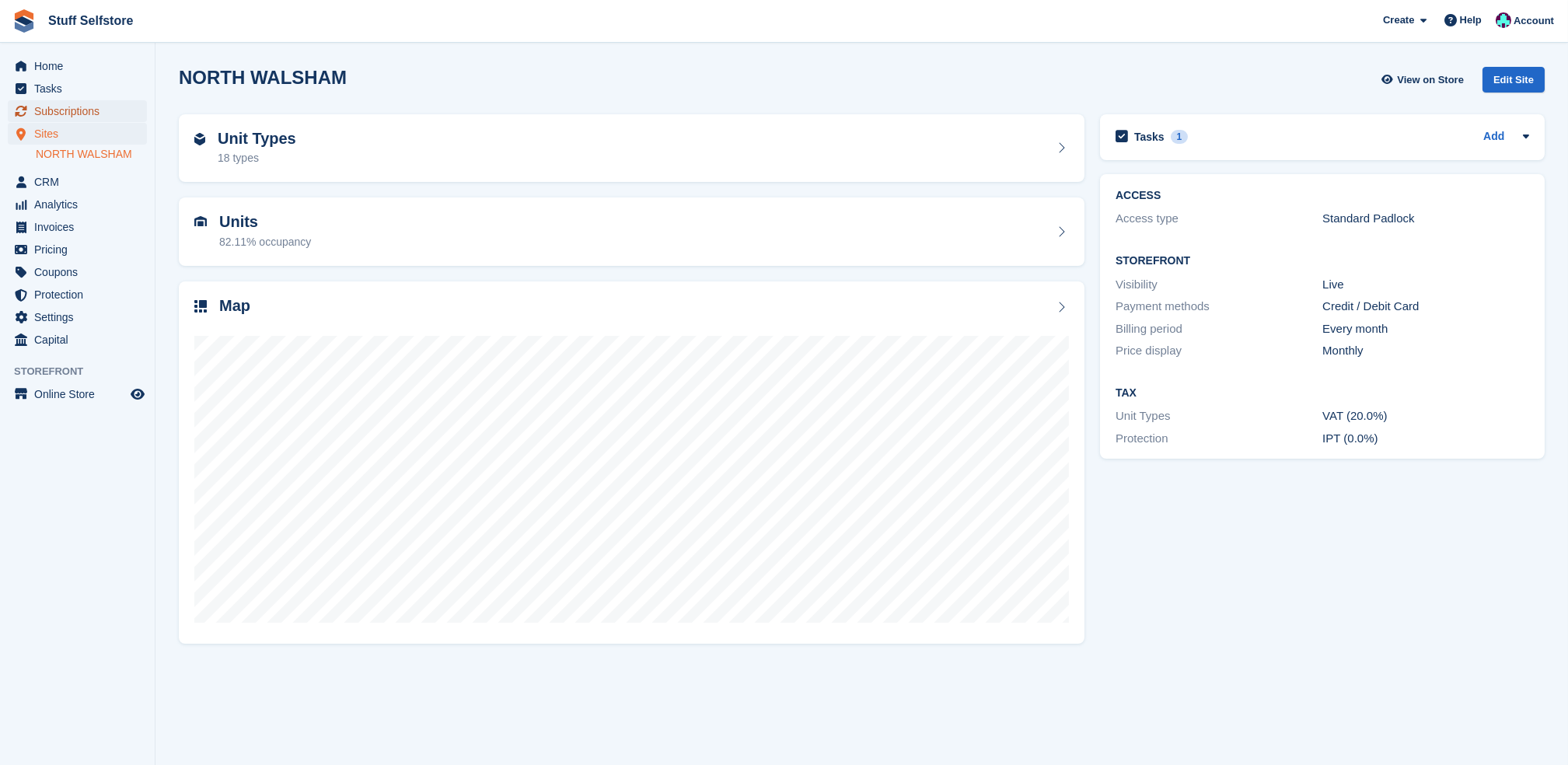
click at [40, 113] on span "Subscriptions" at bounding box center [81, 111] width 93 height 22
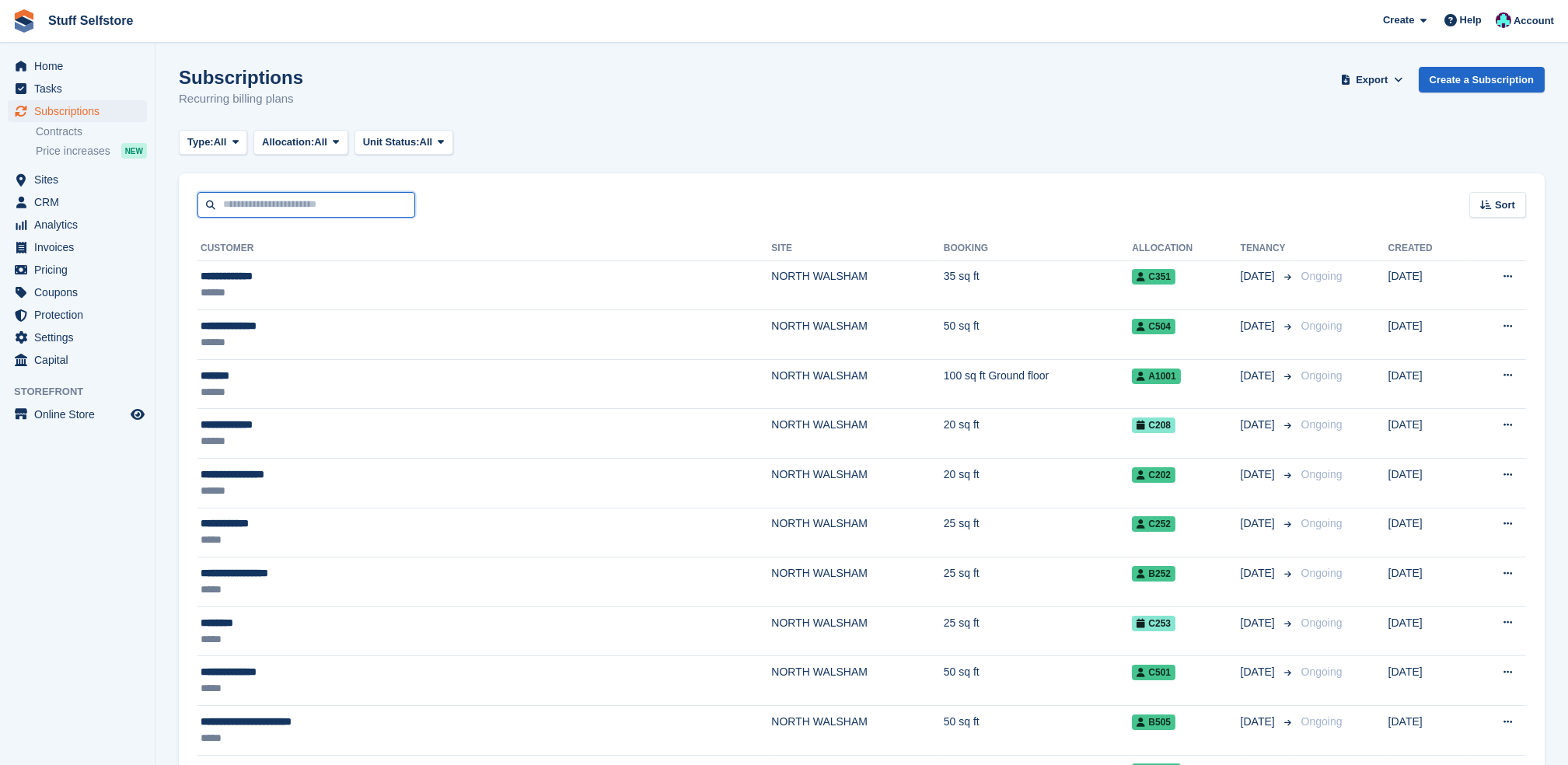
click at [309, 212] on input "text" at bounding box center [306, 205] width 218 height 26
type input "***"
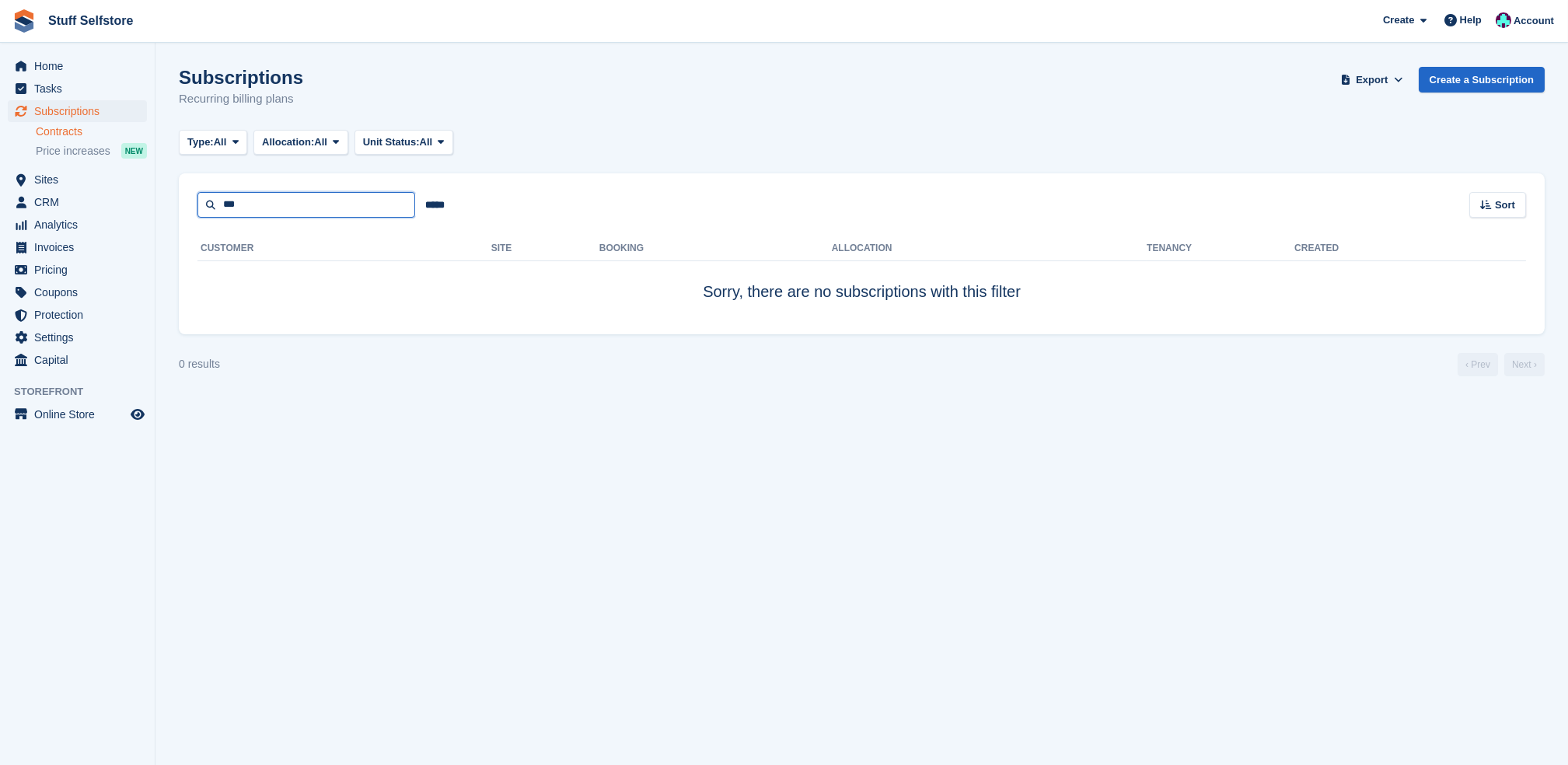
drag, startPoint x: 318, startPoint y: 200, endPoint x: 89, endPoint y: 136, distance: 237.8
click at [93, 137] on div "Home Tasks Subscriptions Subscriptions Subscriptions Contracts Price increases …" at bounding box center [784, 382] width 1568 height 765
click at [566, 439] on section "Subscriptions Recurring billing plans Export Export Subscriptions Export a CSV …" at bounding box center [861, 382] width 1413 height 765
click at [82, 115] on span "Subscriptions" at bounding box center [81, 111] width 93 height 22
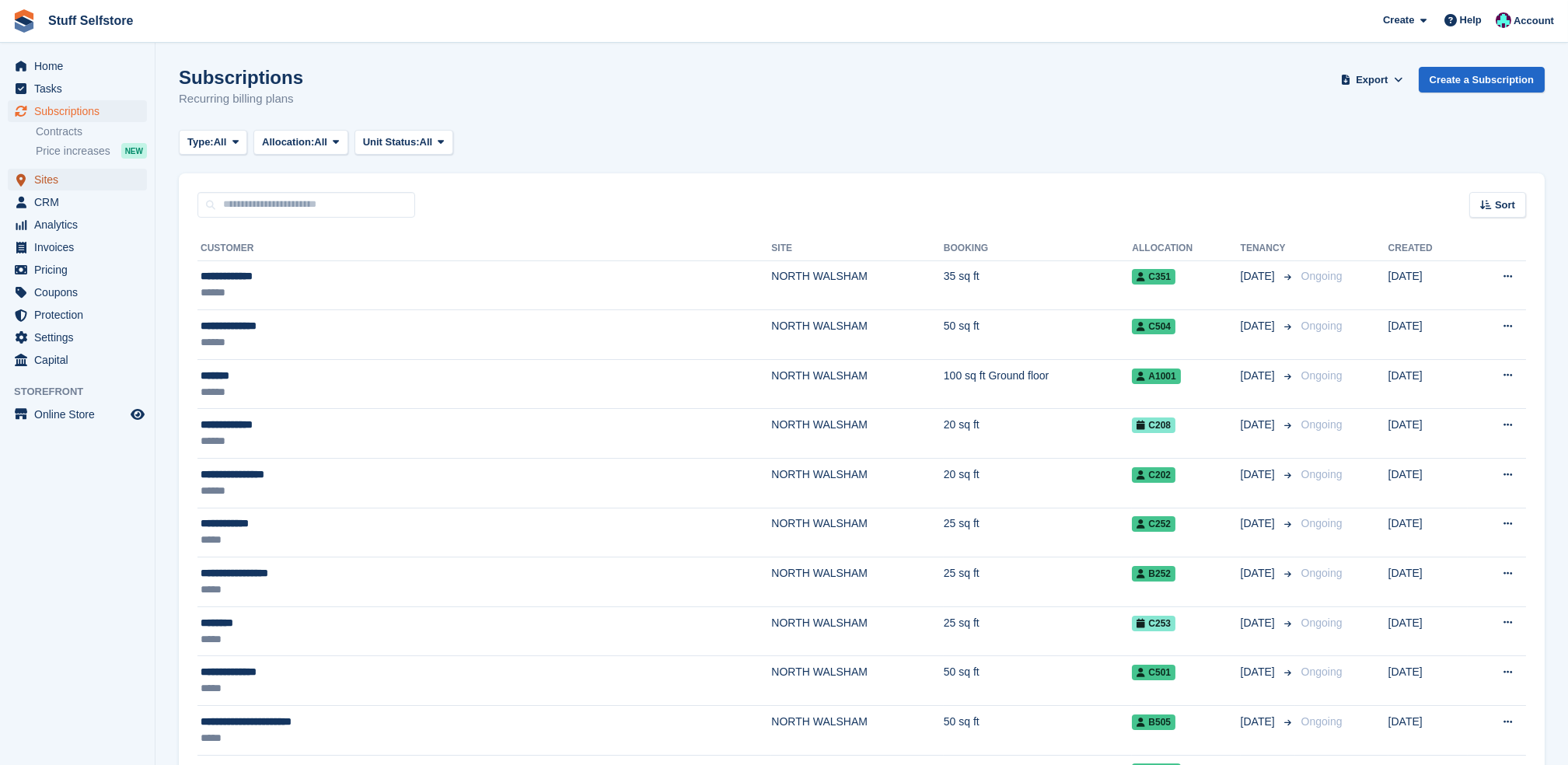
click at [47, 187] on span "Sites" at bounding box center [81, 179] width 93 height 22
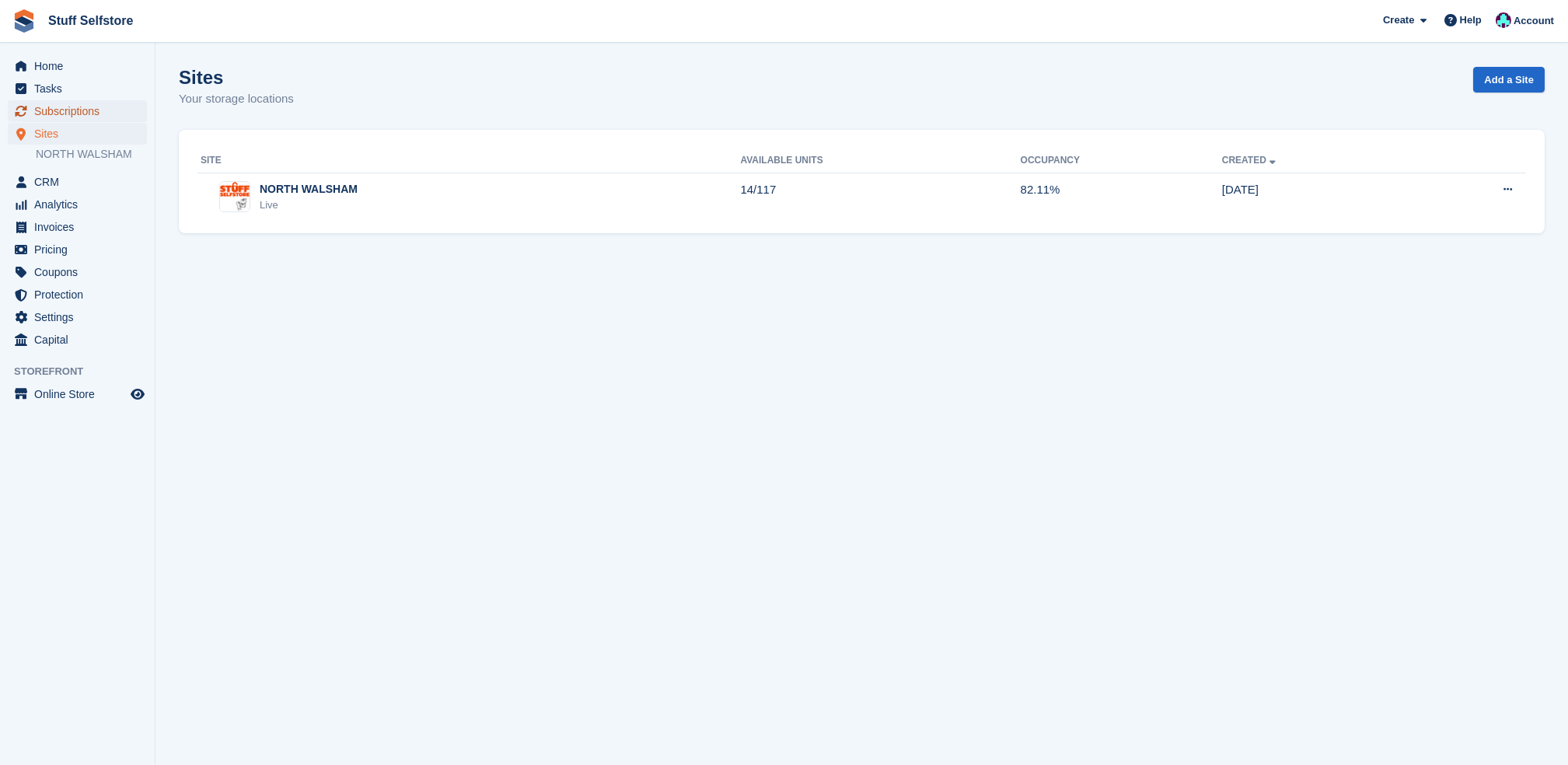
click at [79, 109] on span "Subscriptions" at bounding box center [81, 111] width 93 height 22
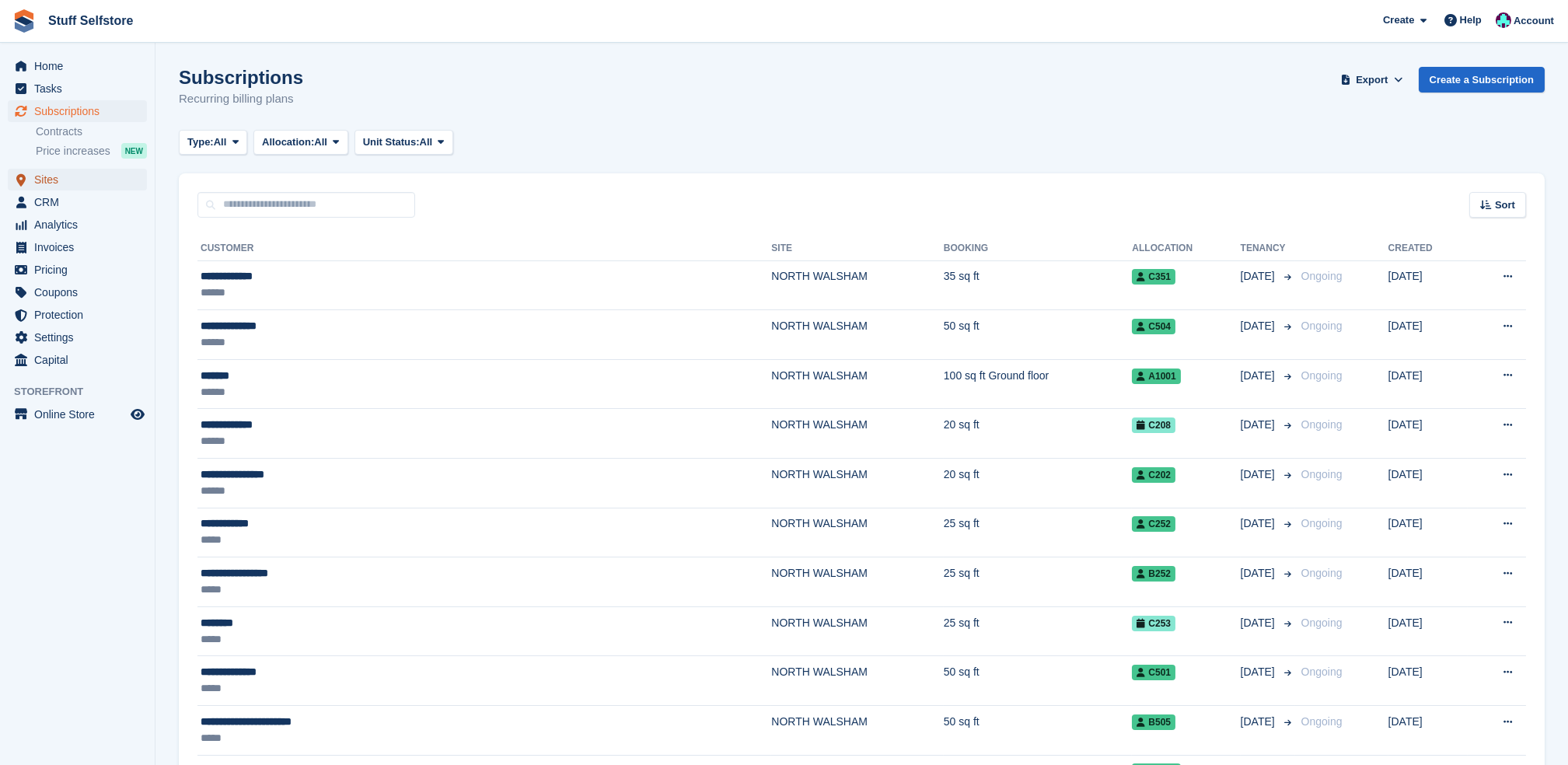
click at [60, 181] on span "Sites" at bounding box center [81, 179] width 93 height 22
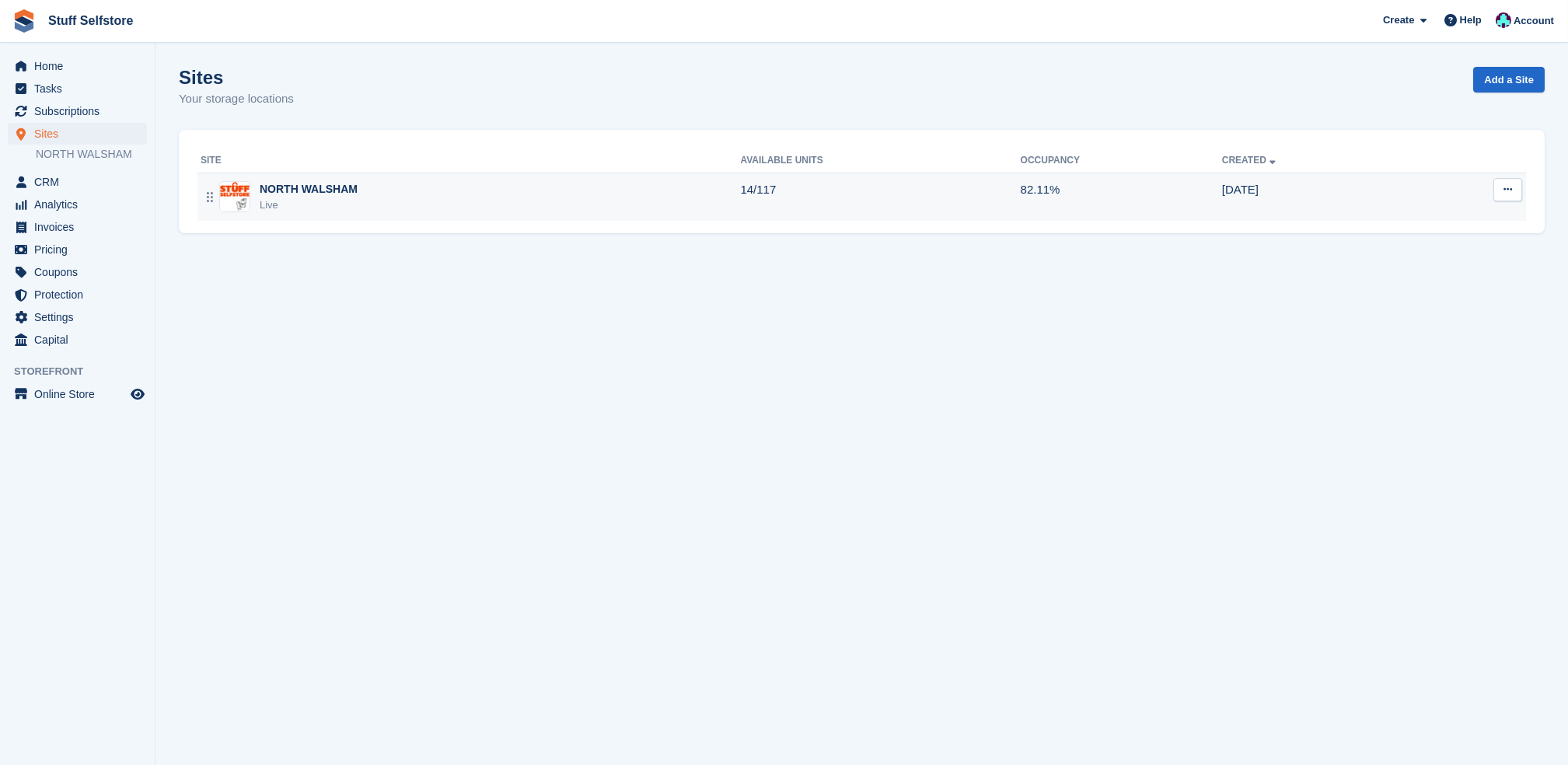
click at [677, 195] on div "NORTH WALSHAM Live" at bounding box center [470, 197] width 540 height 32
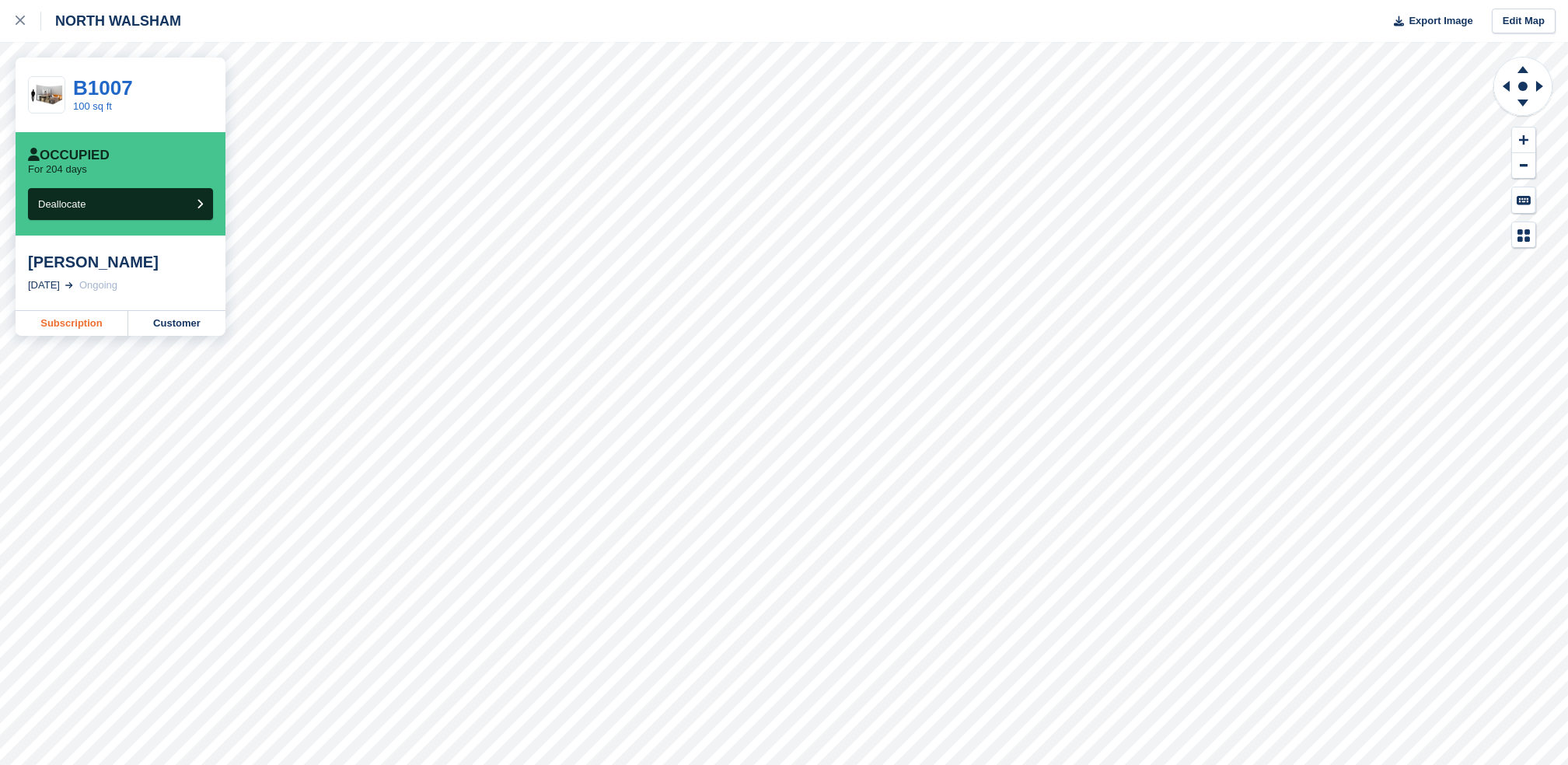
click at [80, 334] on link "Subscription" at bounding box center [72, 323] width 113 height 25
